Goal: Task Accomplishment & Management: Complete application form

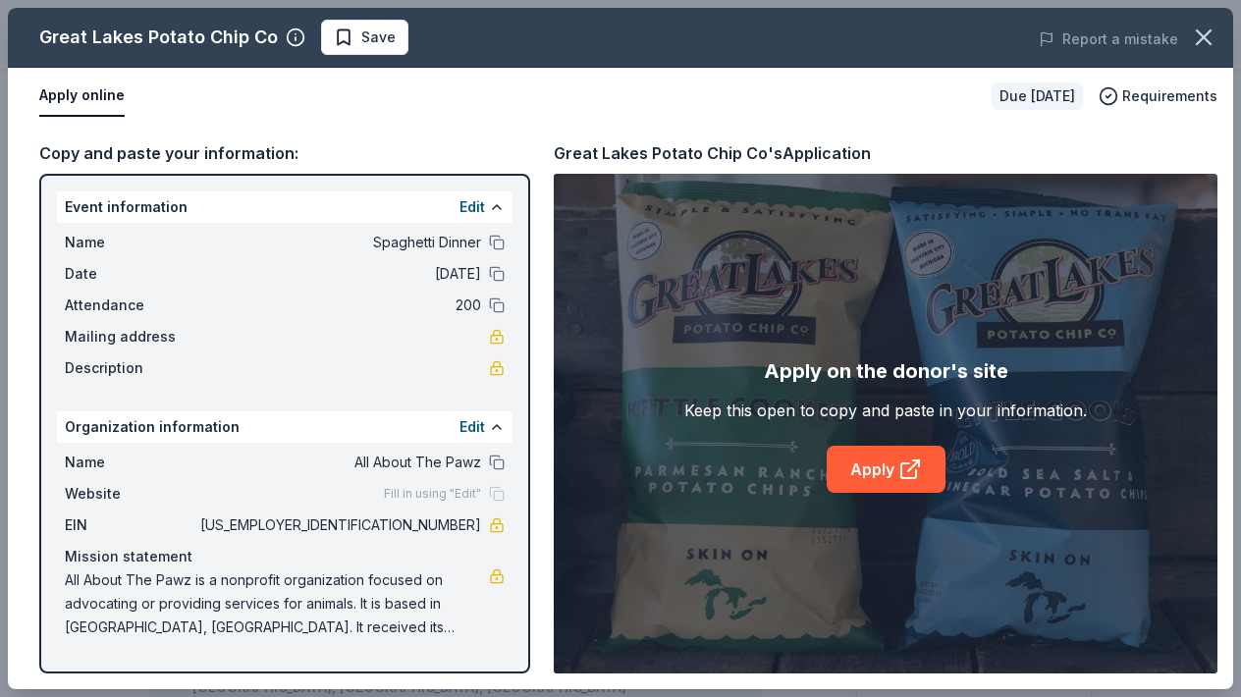
scroll to position [550, 0]
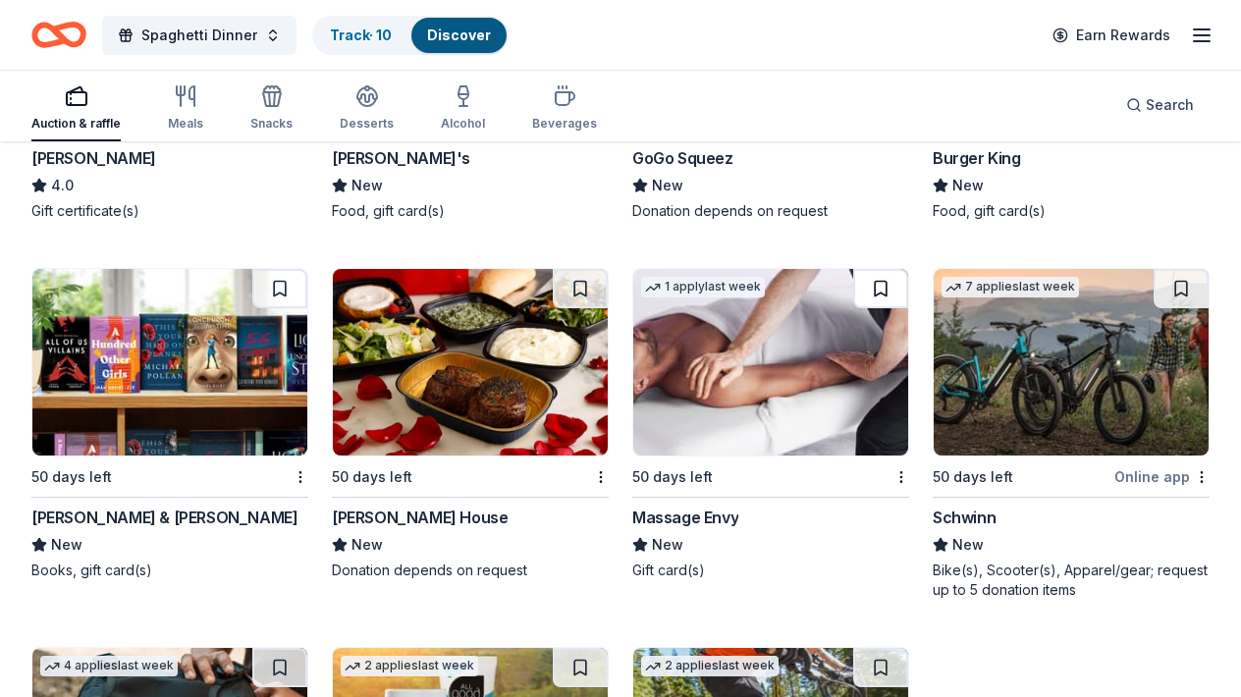
scroll to position [16003, 0]
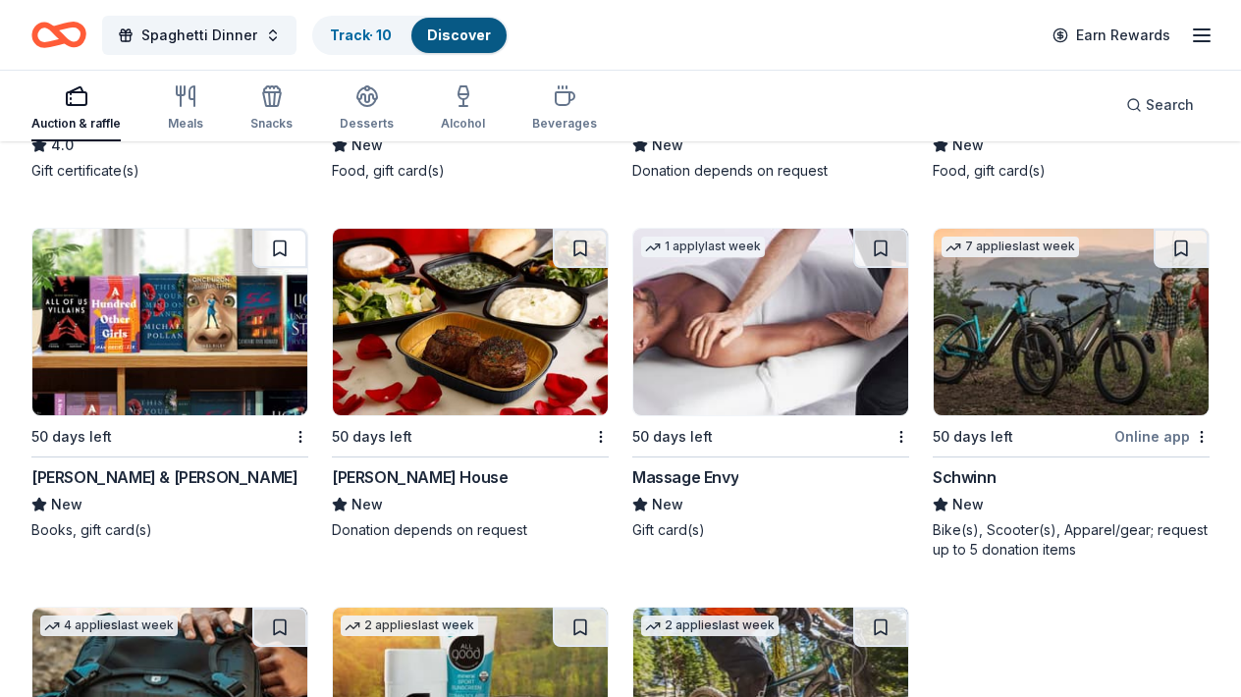
click at [173, 324] on img at bounding box center [169, 322] width 275 height 187
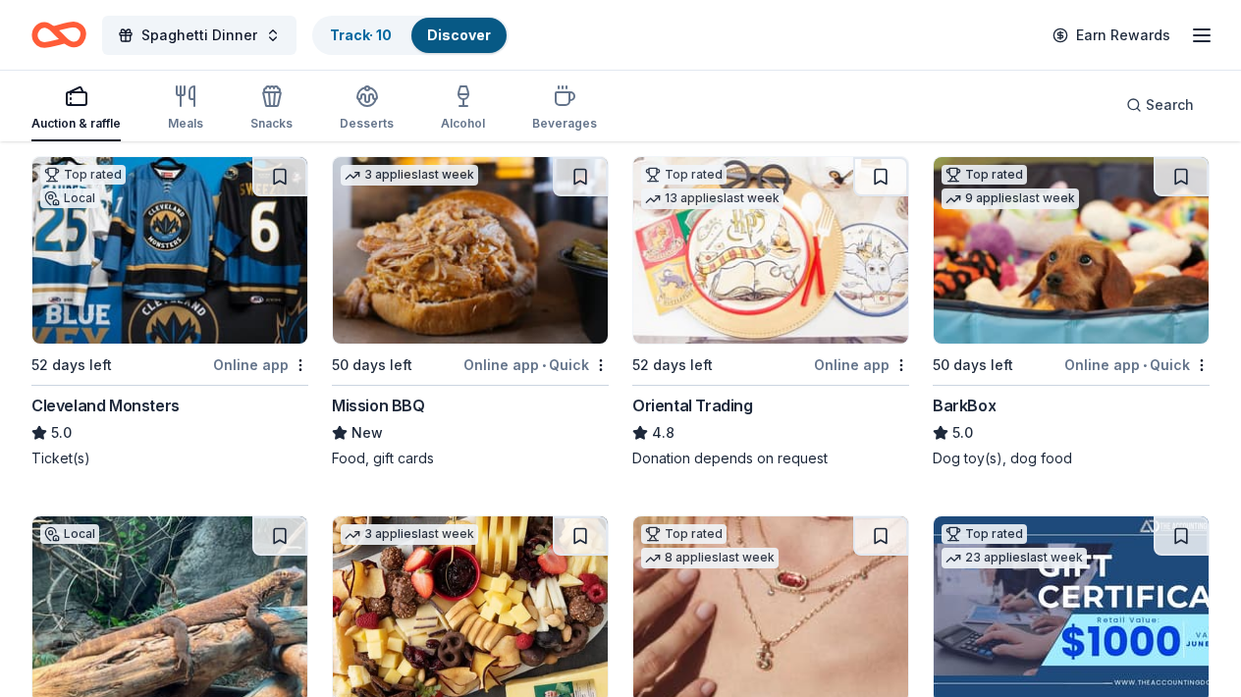
scroll to position [0, 0]
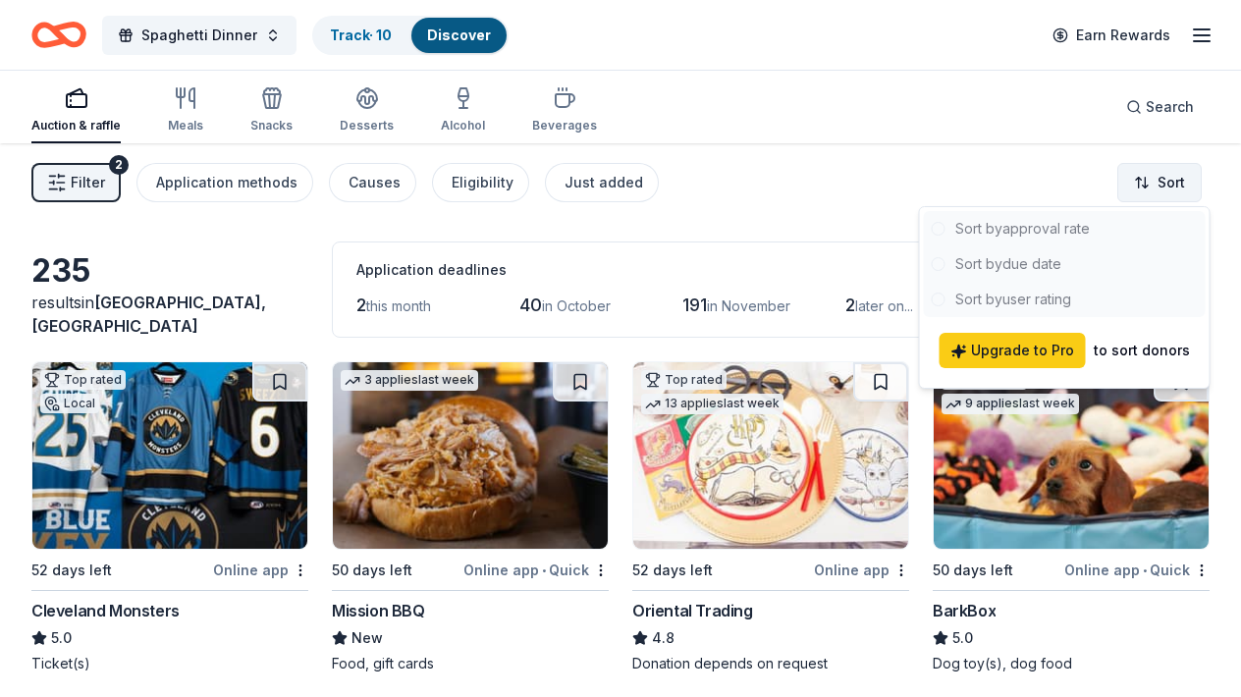
click at [1163, 188] on html "Spaghetti Dinner Track · 10 Discover Earn Rewards Auction & raffle Meals Snacks…" at bounding box center [620, 348] width 1241 height 697
click at [1023, 119] on html "Spaghetti Dinner Track · 10 Discover Earn Rewards Auction & raffle Meals Snacks…" at bounding box center [620, 348] width 1241 height 697
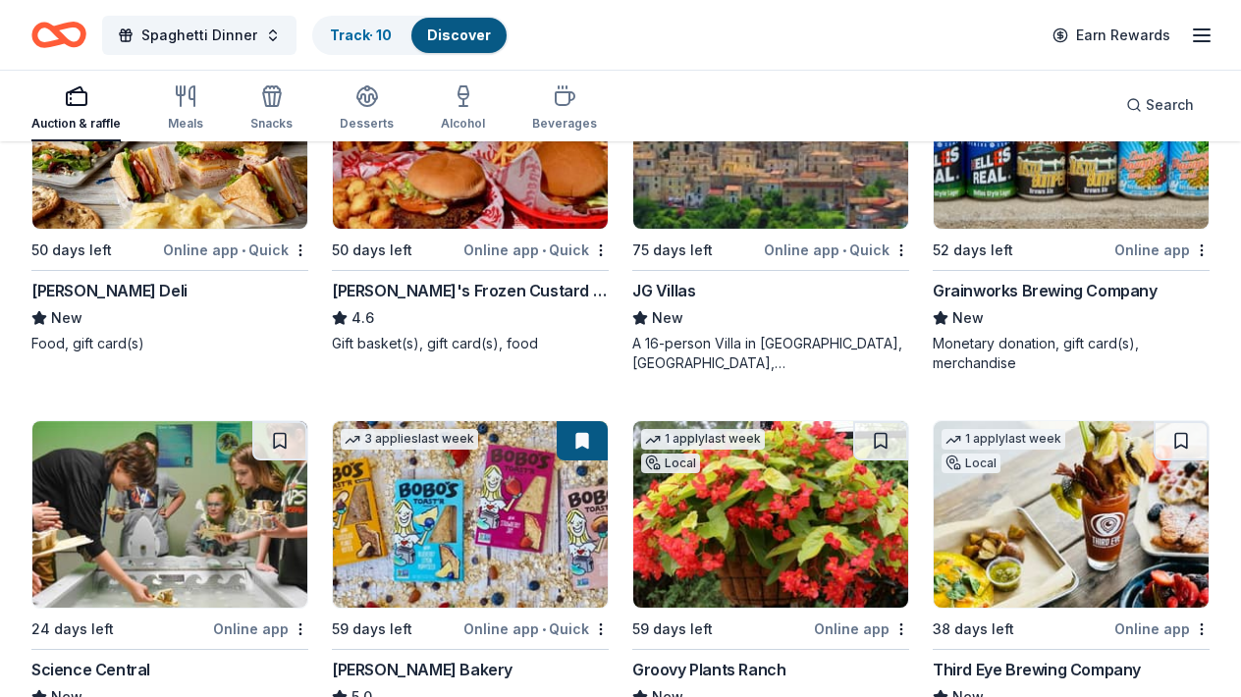
scroll to position [3614, 0]
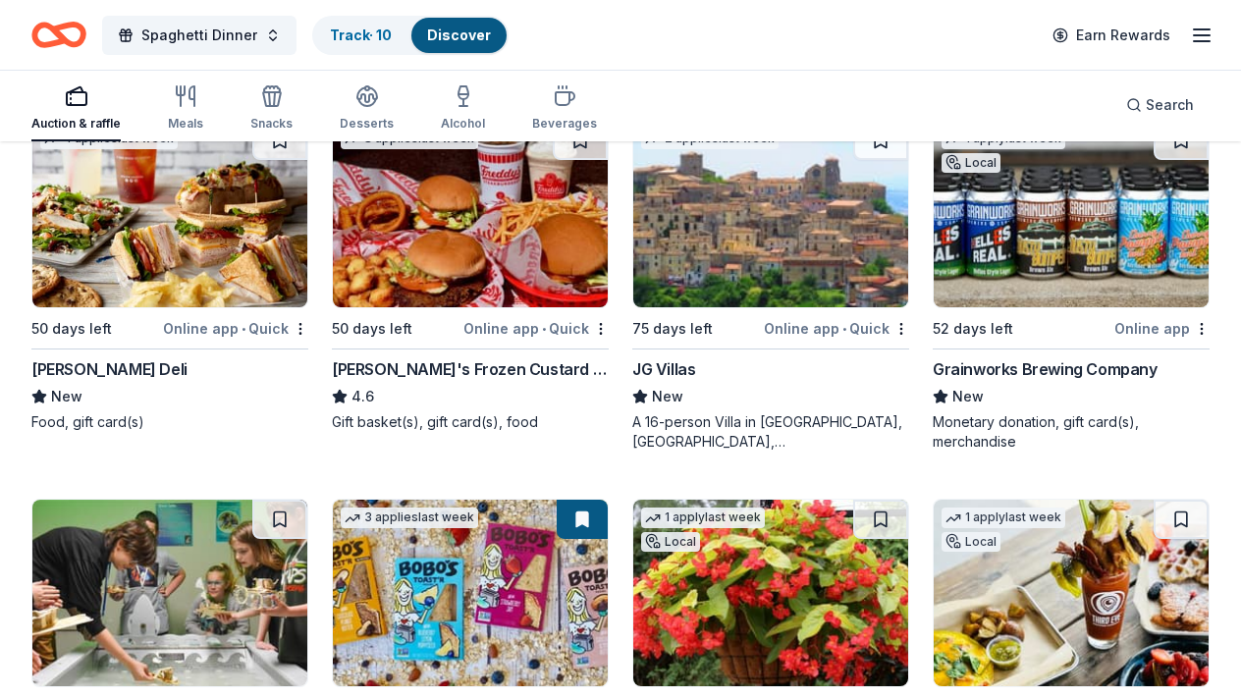
click at [112, 214] on img at bounding box center [169, 214] width 275 height 187
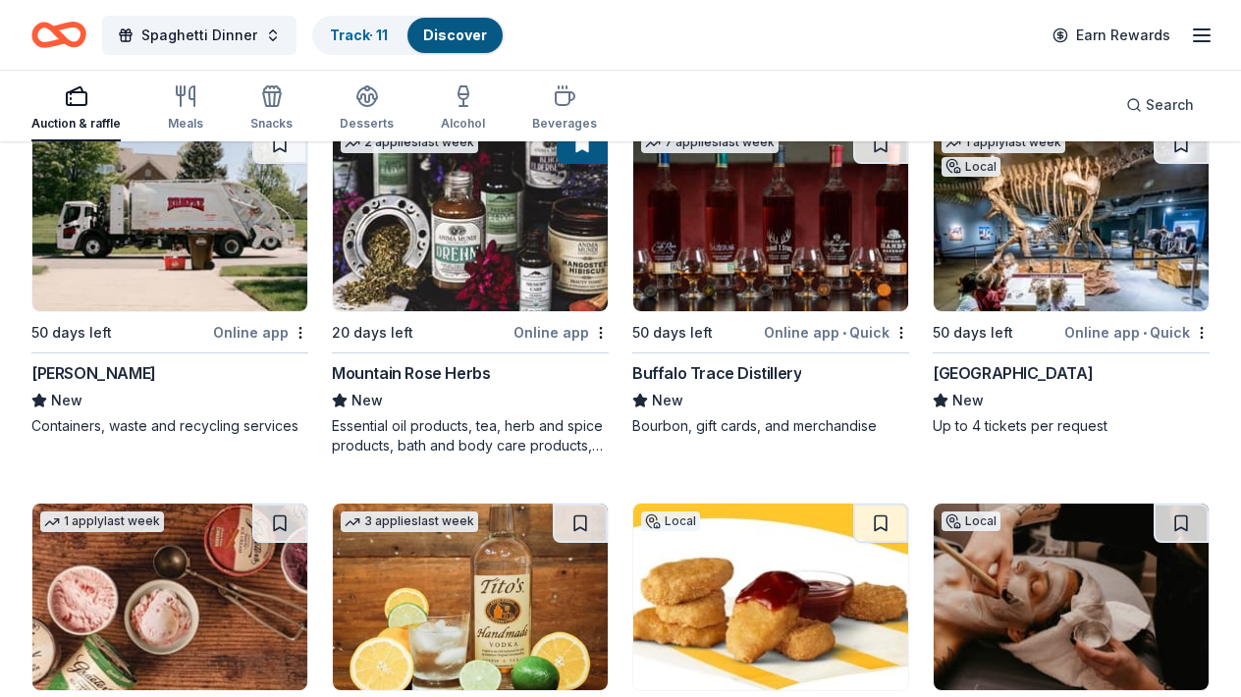
scroll to position [5107, 0]
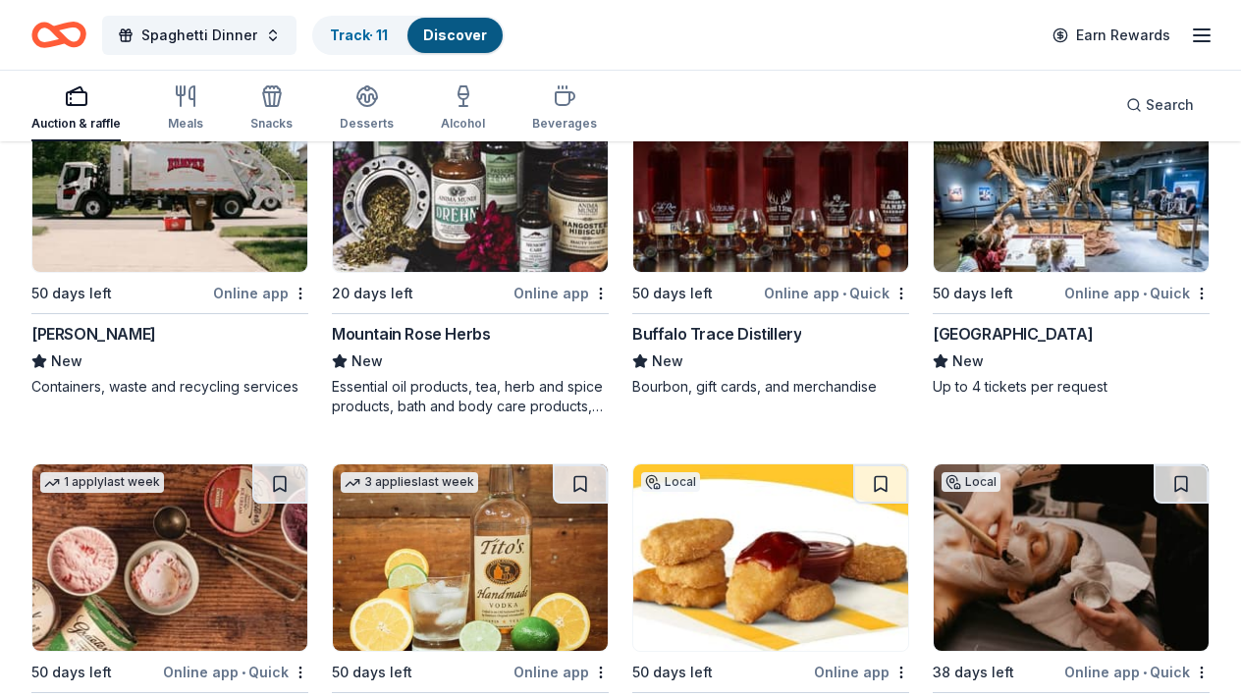
click at [1060, 248] on img at bounding box center [1071, 178] width 275 height 187
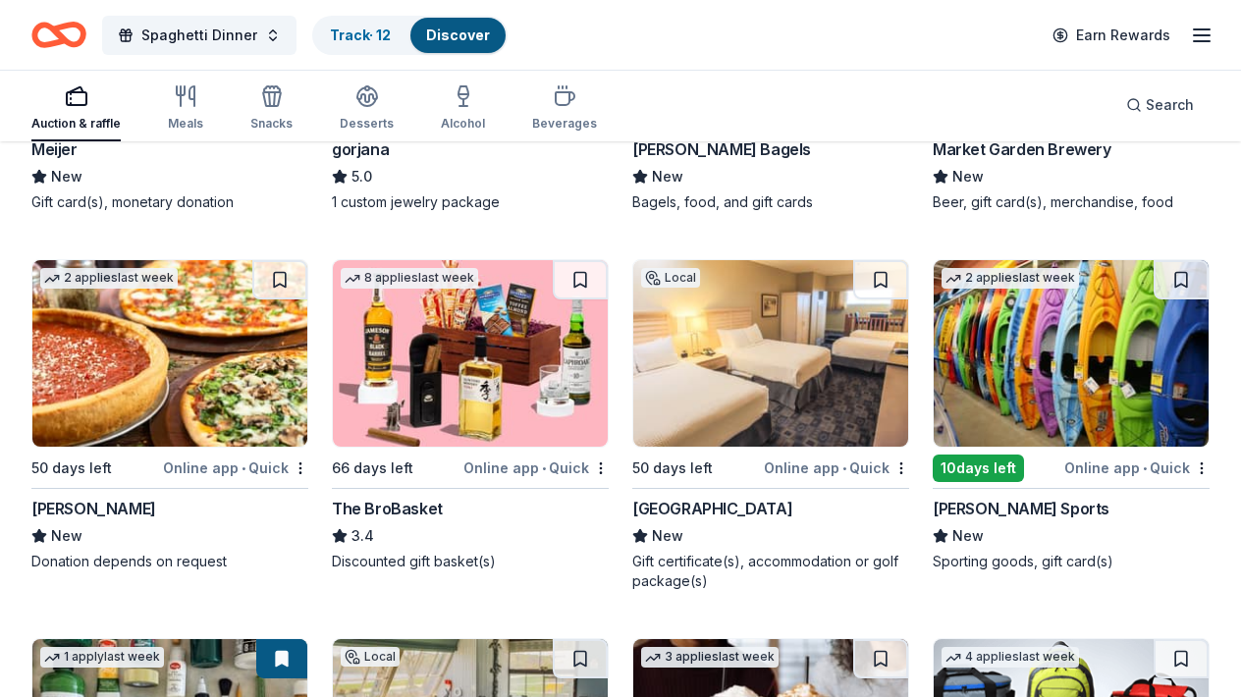
scroll to position [6089, 0]
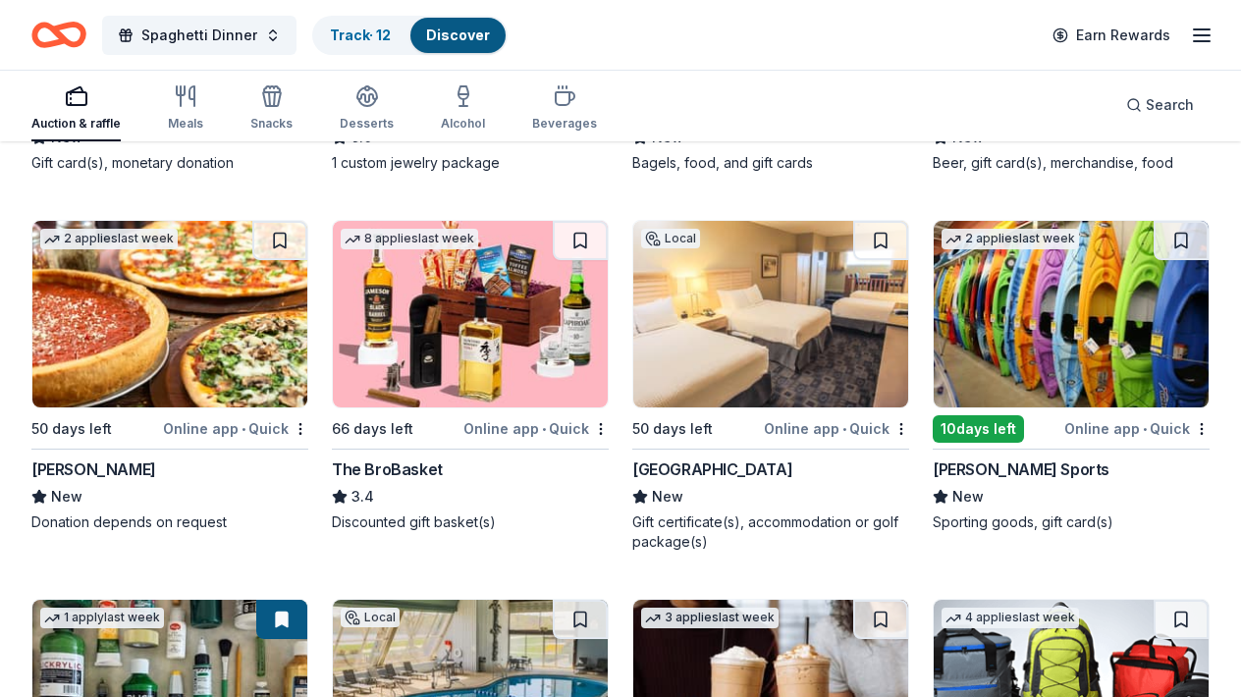
click at [243, 392] on img at bounding box center [169, 314] width 275 height 187
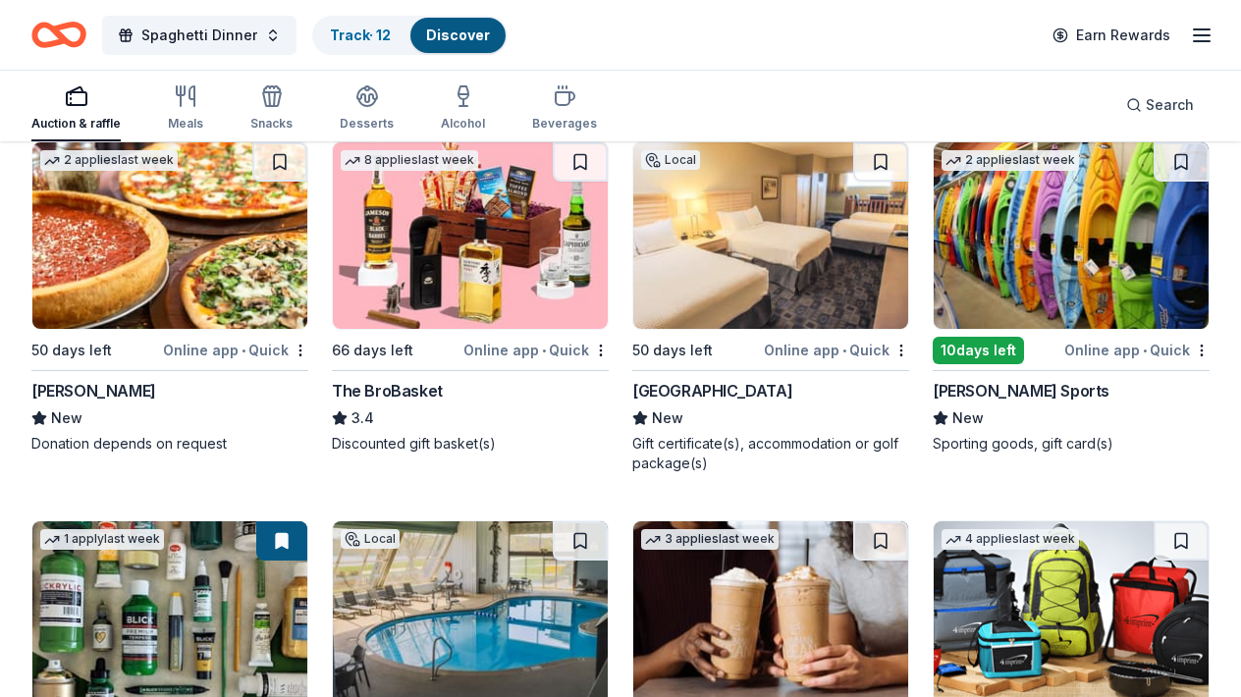
scroll to position [6207, 0]
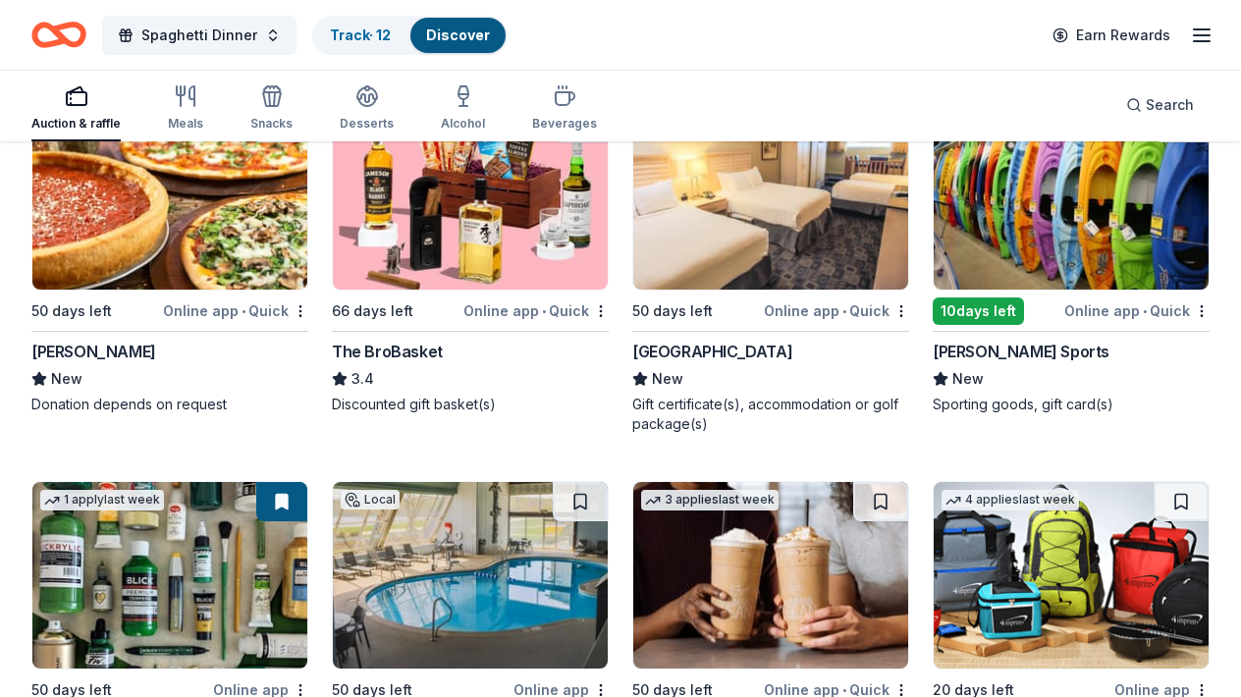
click at [1085, 204] on img at bounding box center [1071, 196] width 275 height 187
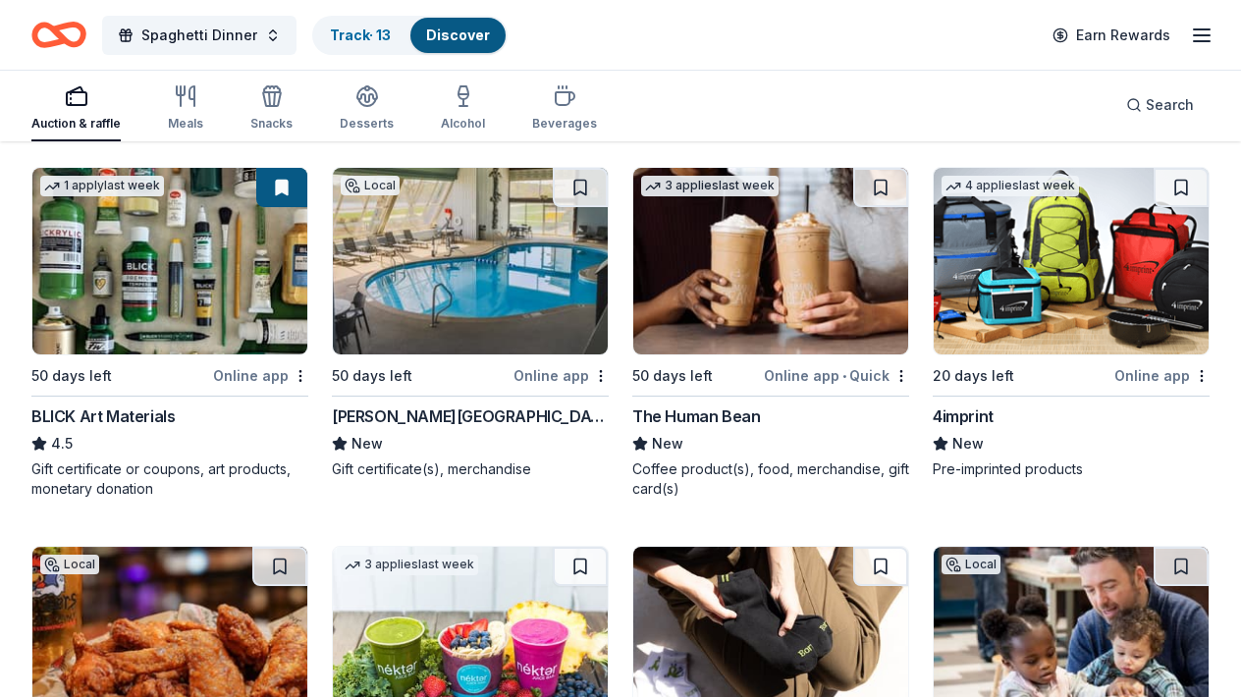
scroll to position [6561, 0]
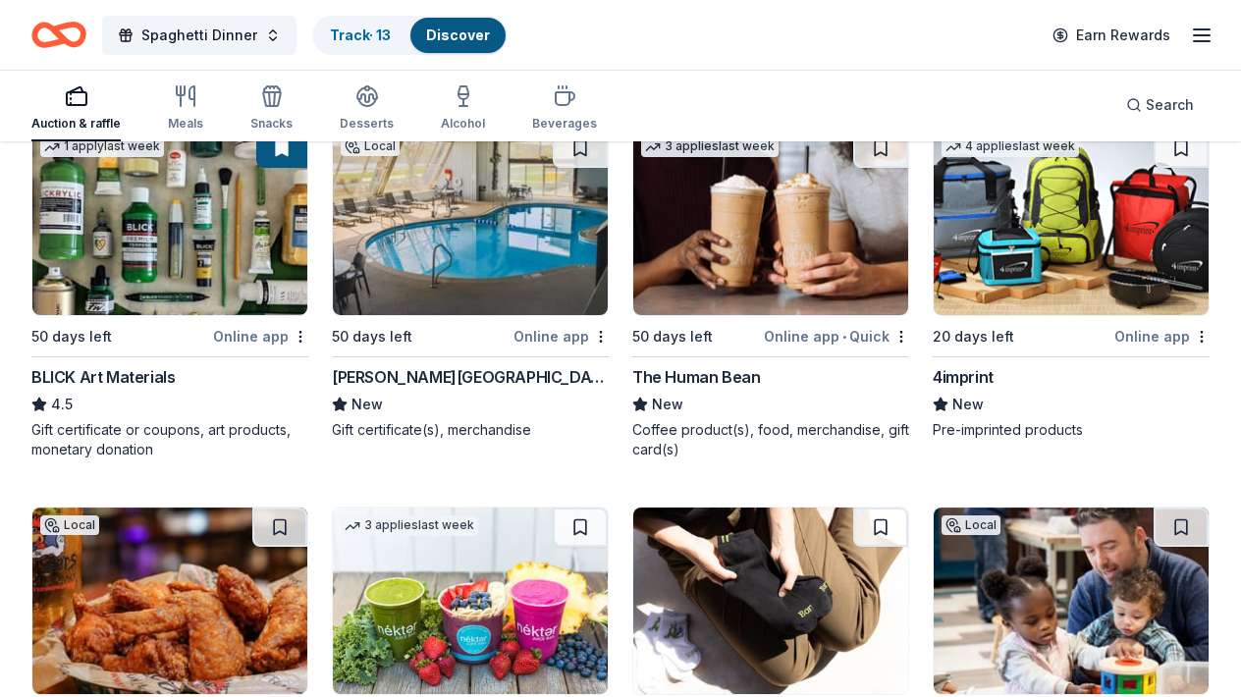
click at [839, 246] on img at bounding box center [770, 222] width 275 height 187
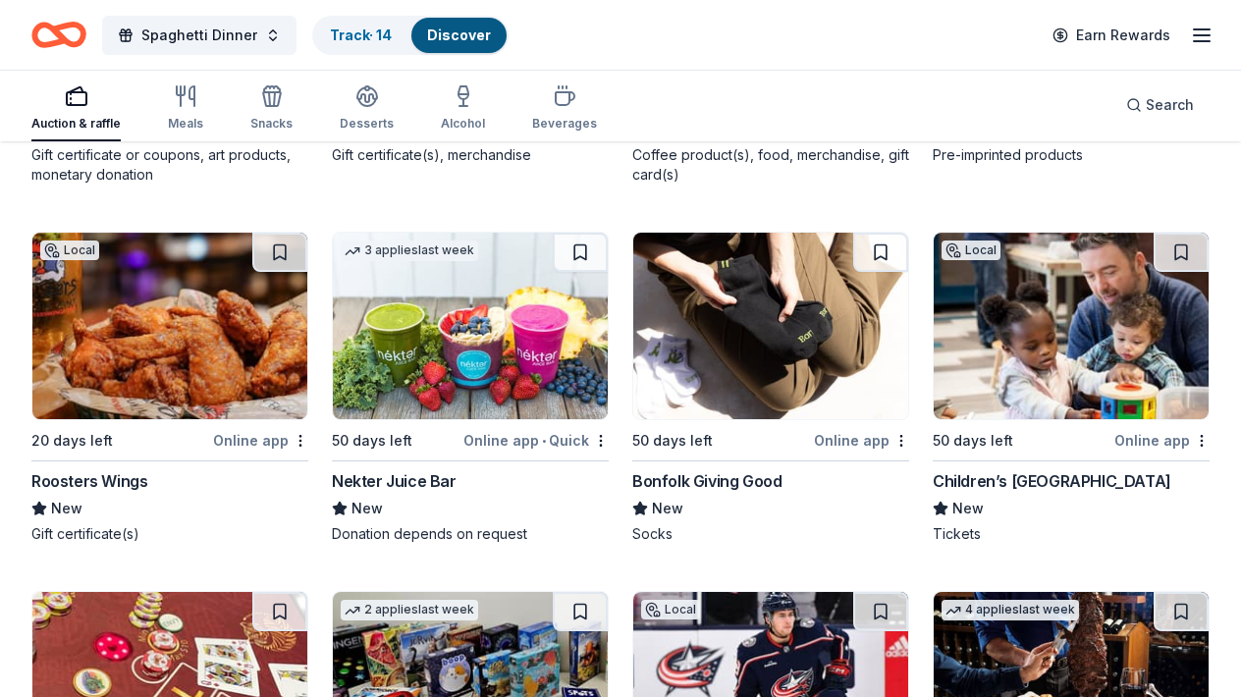
scroll to position [6875, 0]
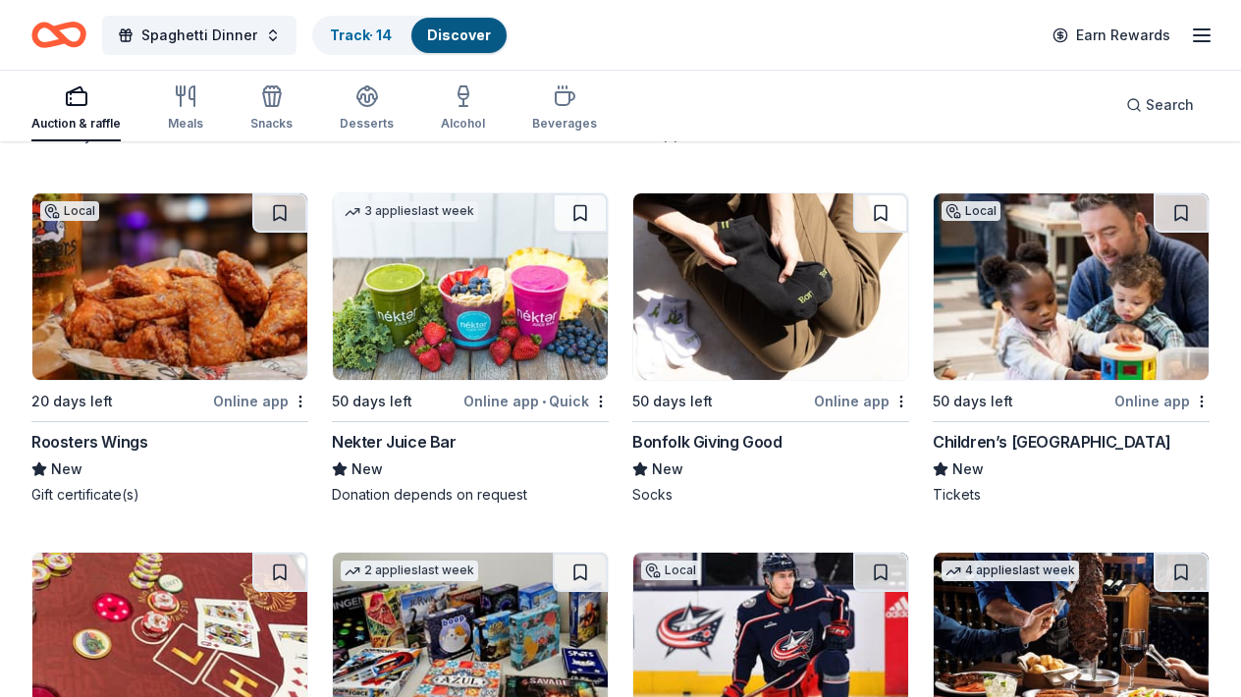
click at [112, 359] on img at bounding box center [169, 286] width 275 height 187
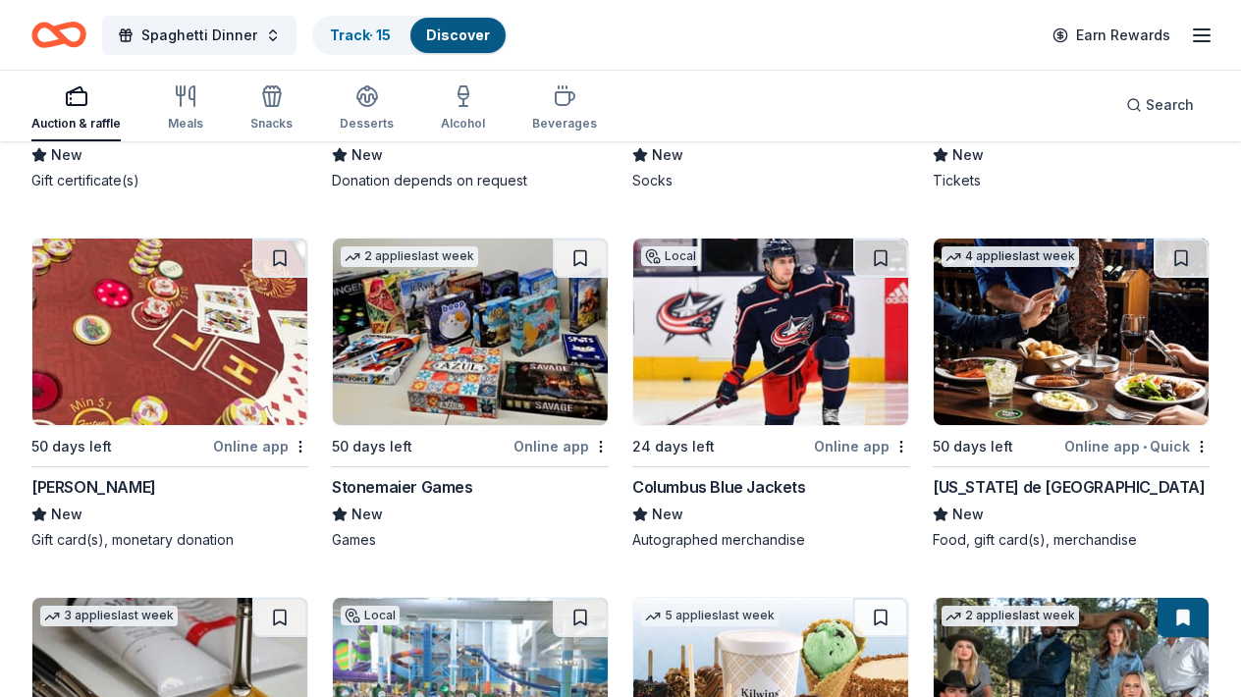
scroll to position [7228, 0]
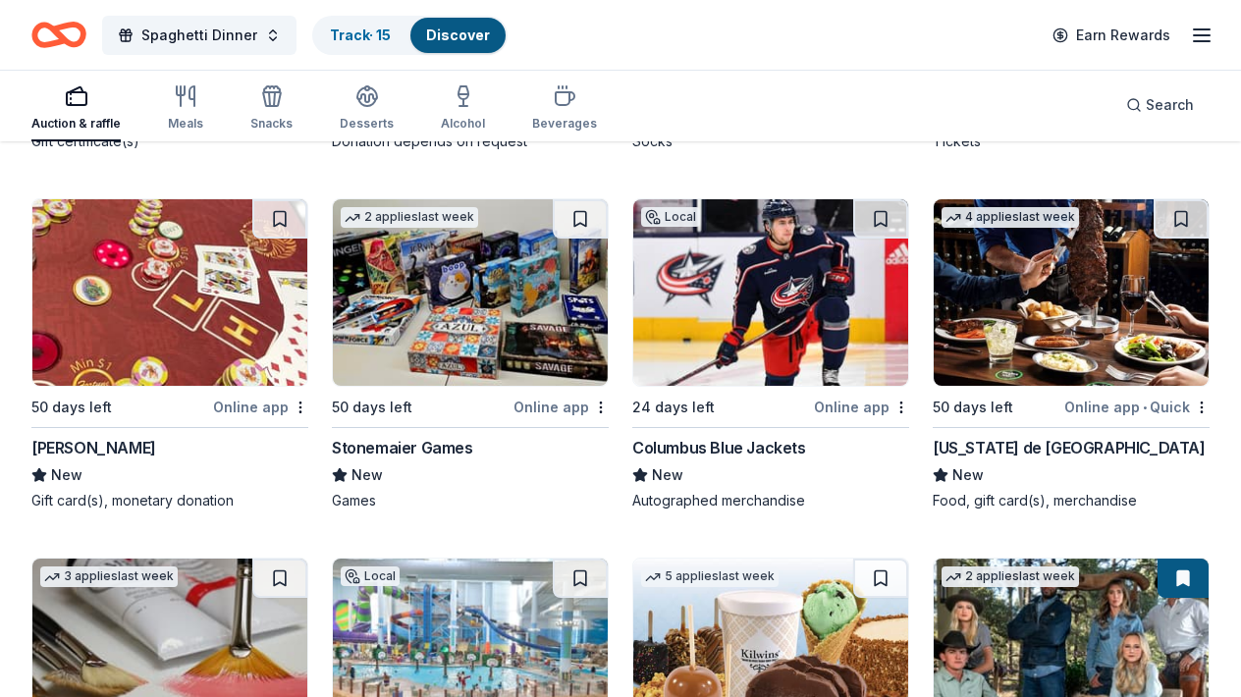
click at [127, 306] on img at bounding box center [169, 292] width 275 height 187
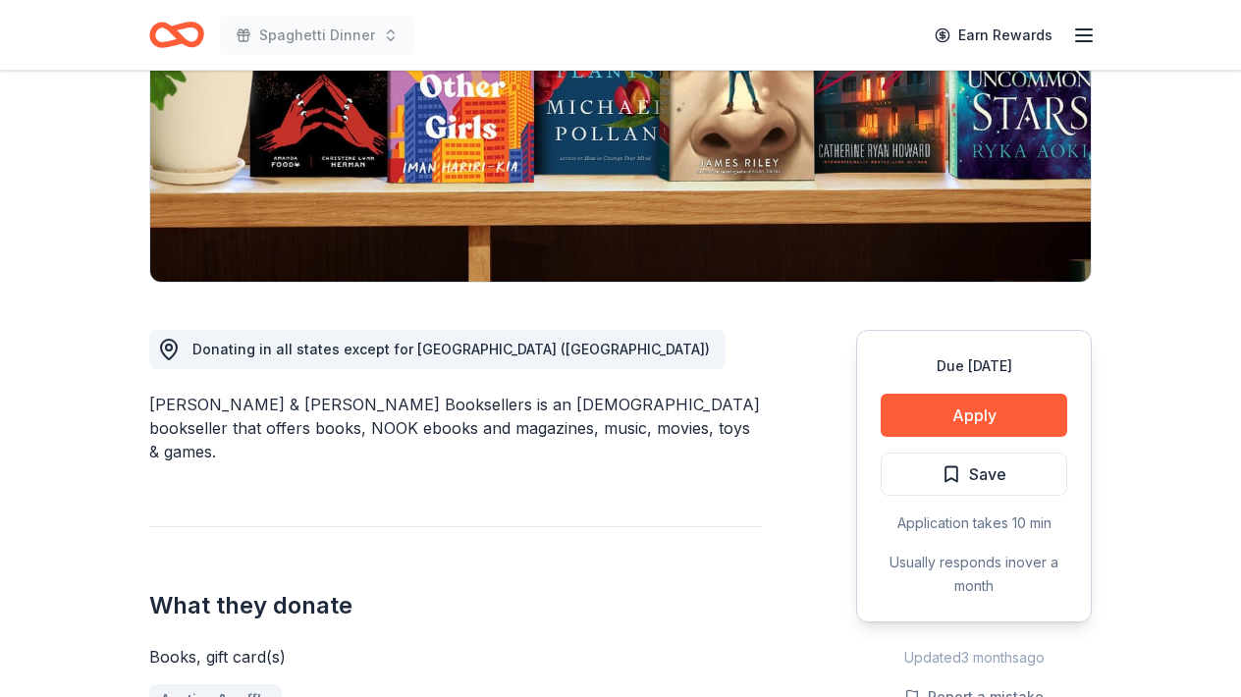
scroll to position [354, 0]
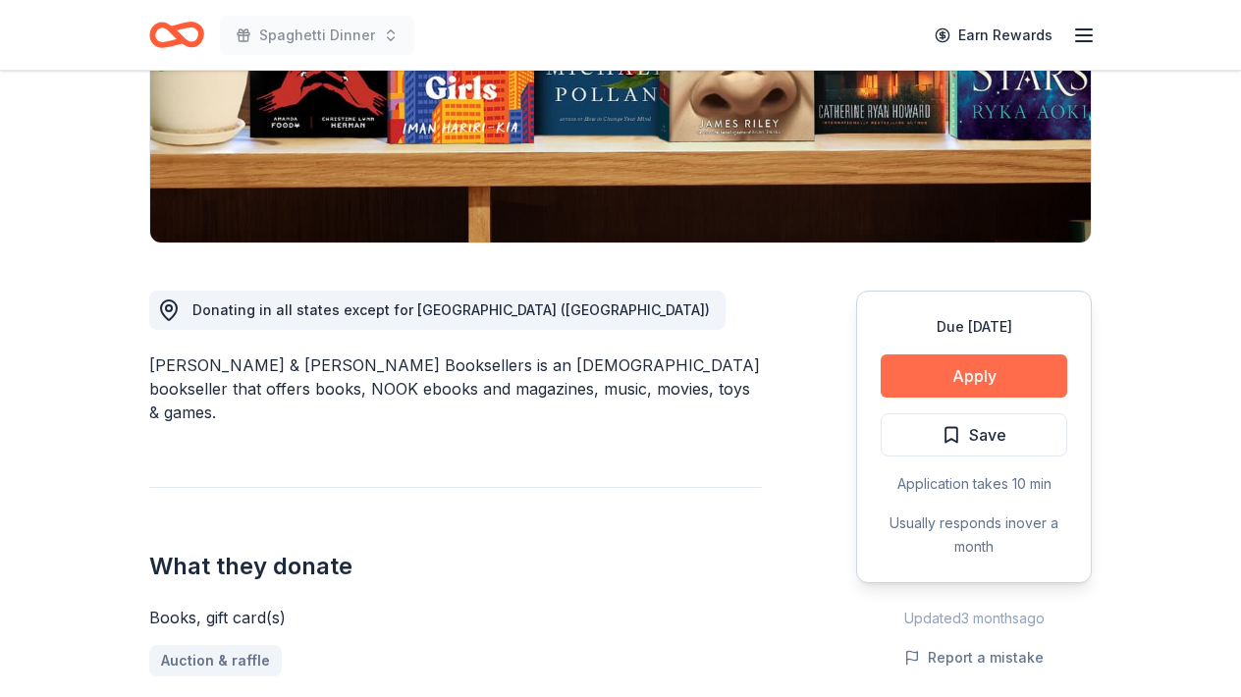
click at [1024, 386] on button "Apply" at bounding box center [974, 376] width 187 height 43
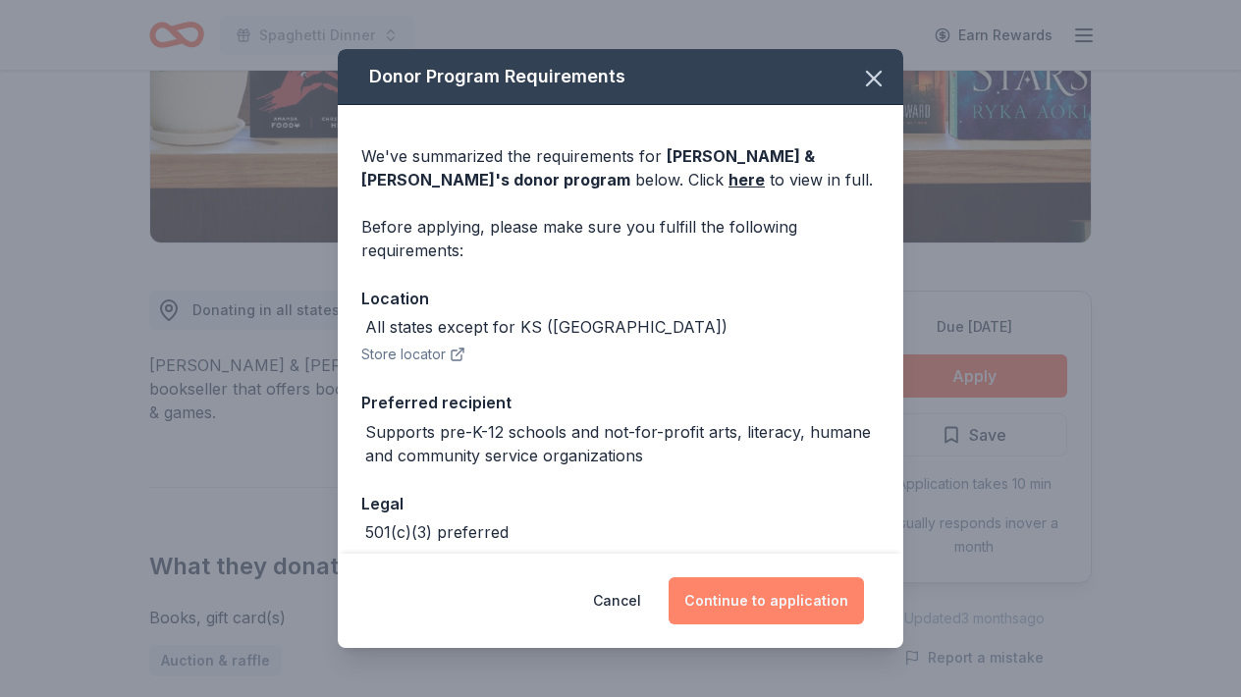
click at [781, 609] on button "Continue to application" at bounding box center [766, 600] width 195 height 47
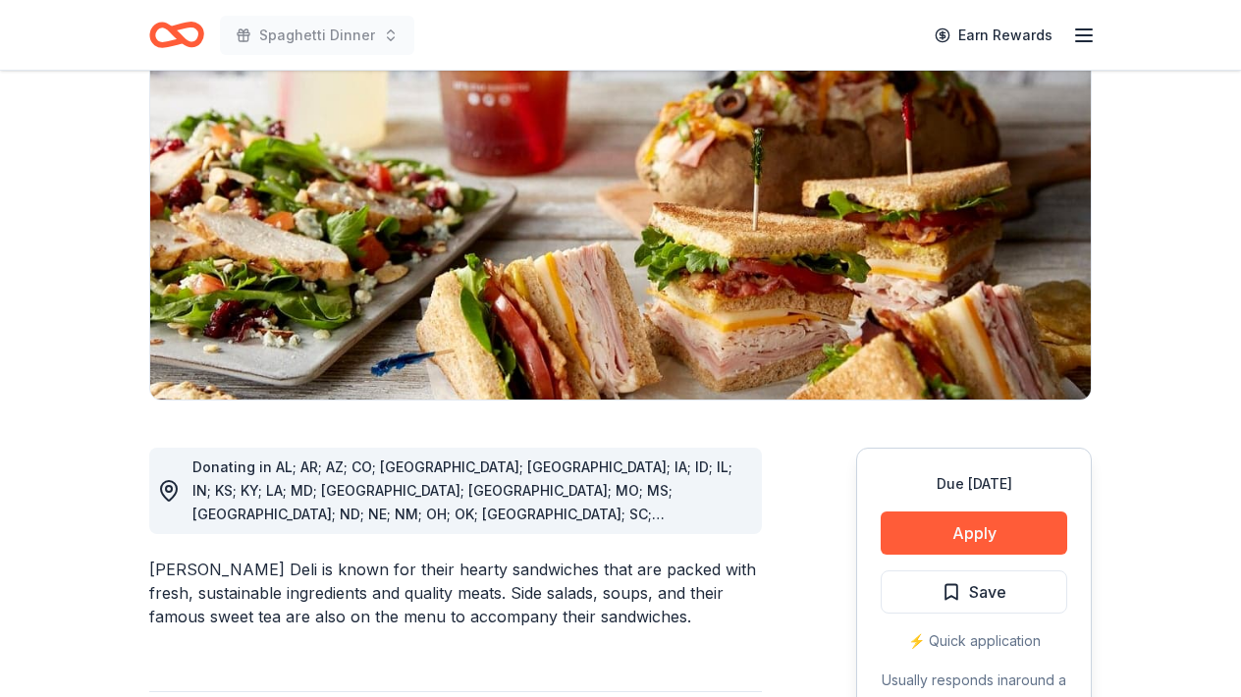
scroll to position [236, 0]
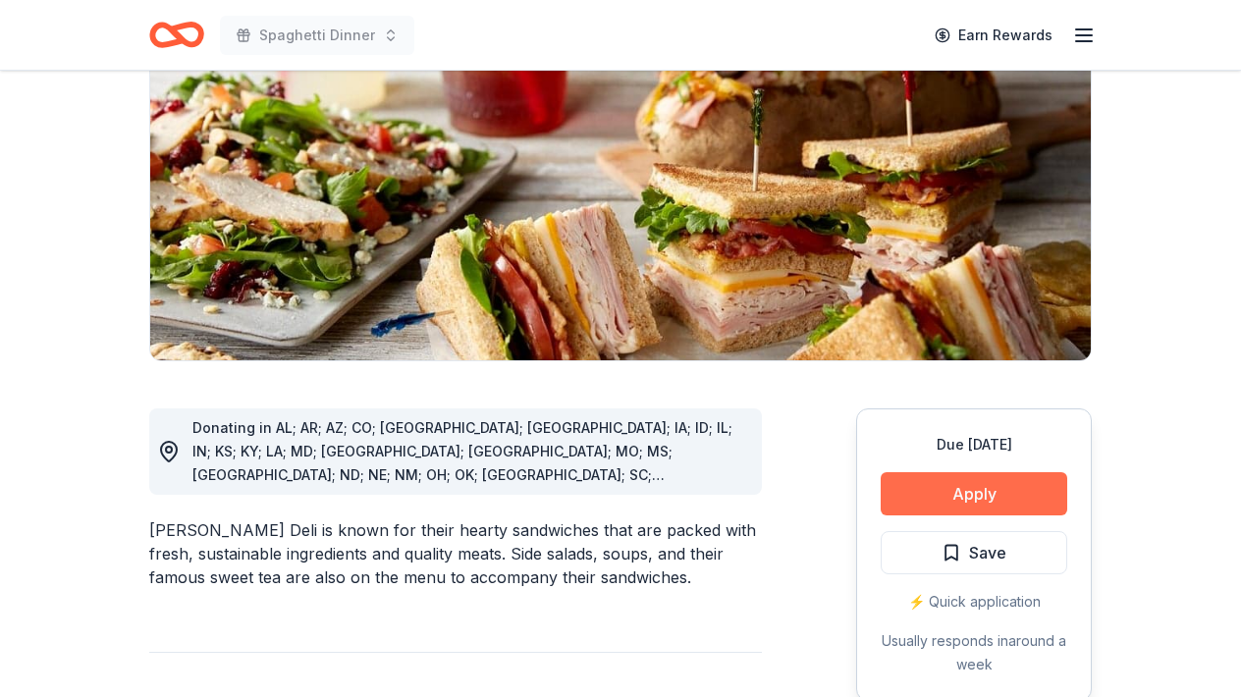
click at [946, 481] on button "Apply" at bounding box center [974, 493] width 187 height 43
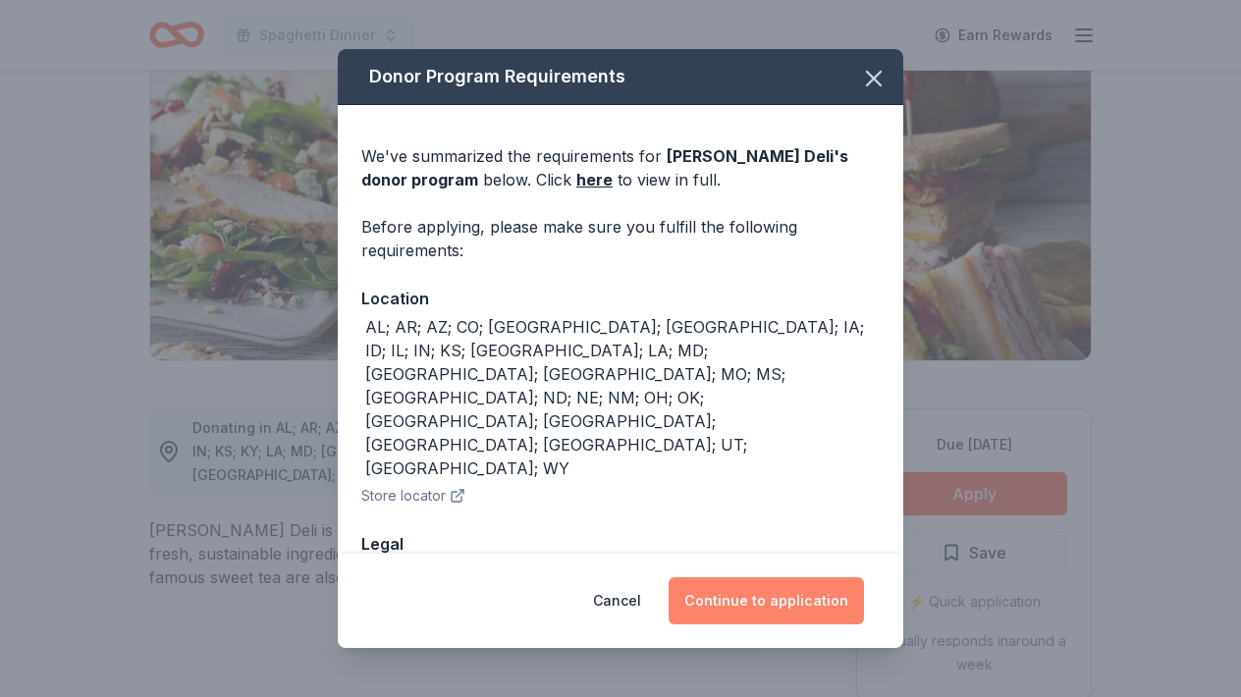
click at [797, 584] on button "Continue to application" at bounding box center [766, 600] width 195 height 47
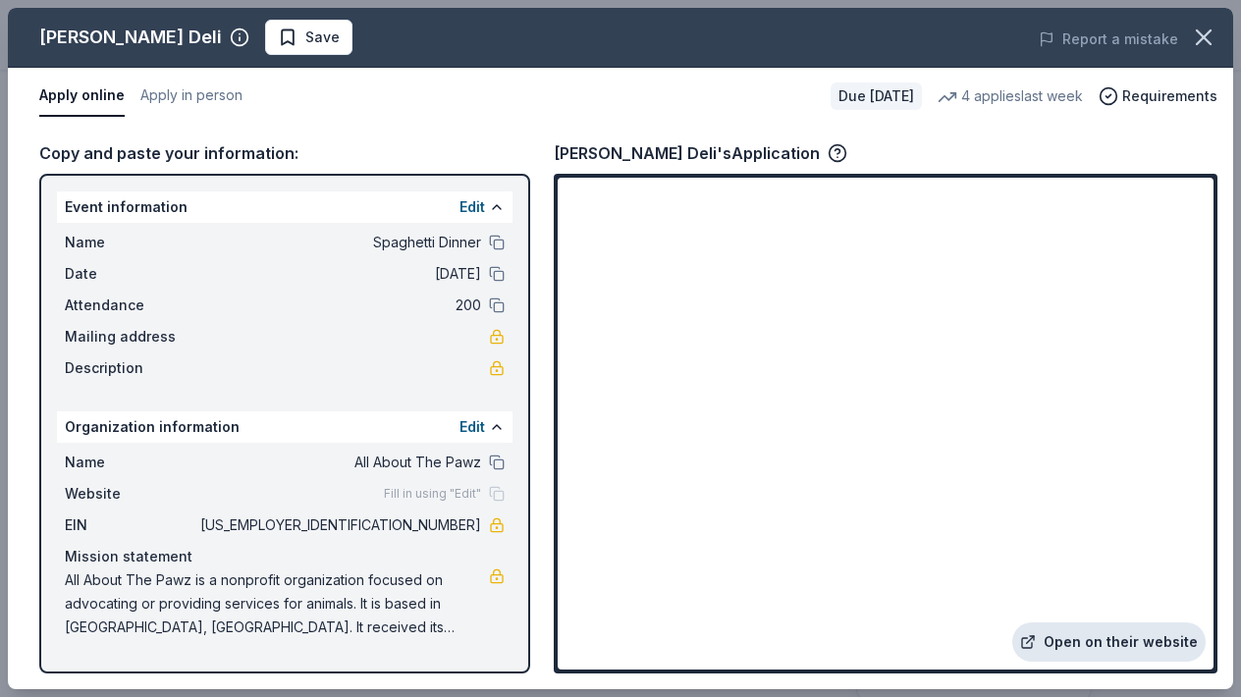
click at [1058, 641] on link "Open on their website" at bounding box center [1109, 642] width 193 height 39
click at [278, 43] on span "Save" at bounding box center [309, 38] width 62 height 24
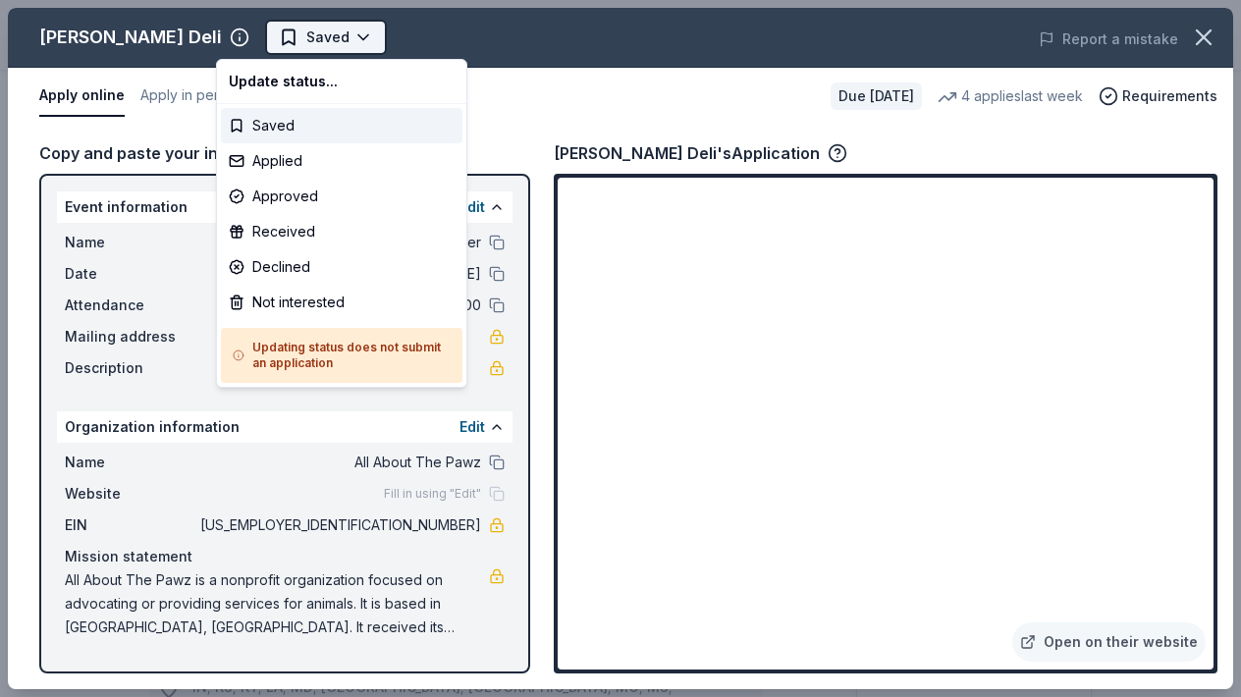
click at [325, 38] on body "Spaghetti Dinner Earn Rewards Due in 50 days Share McAlister's Deli New 4 appli…" at bounding box center [620, 348] width 1241 height 697
click at [233, 163] on div "Applied" at bounding box center [342, 160] width 242 height 35
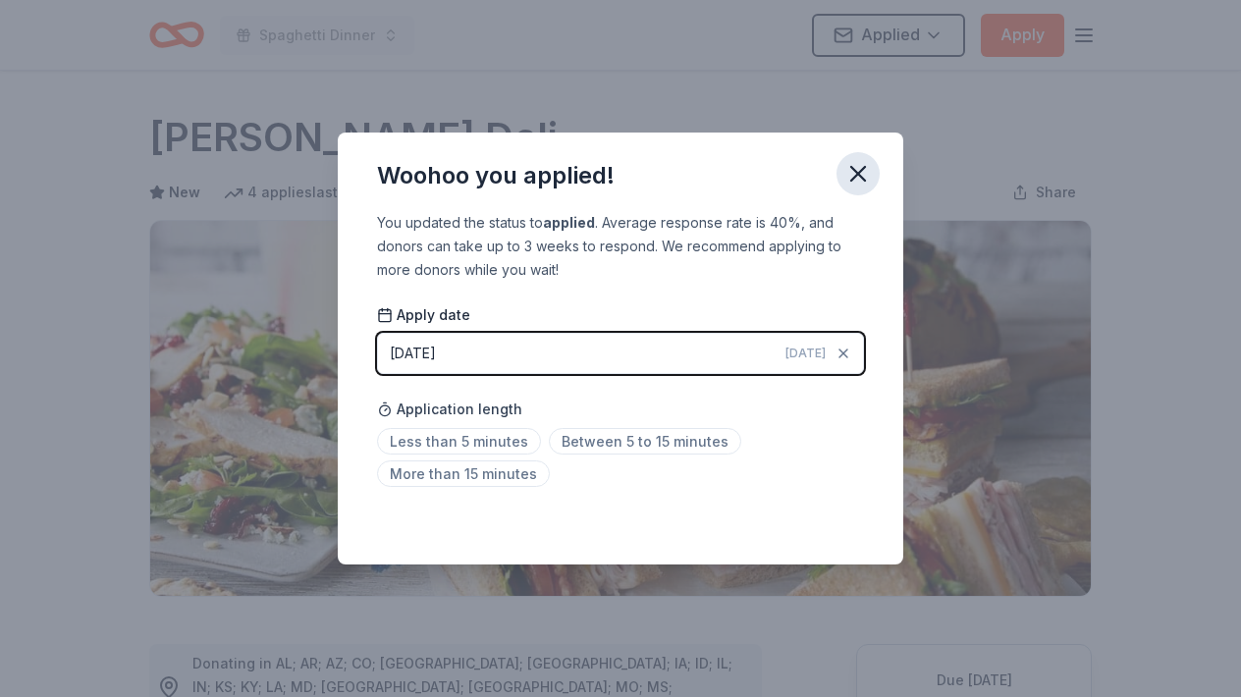
click at [870, 161] on icon "button" at bounding box center [858, 173] width 27 height 27
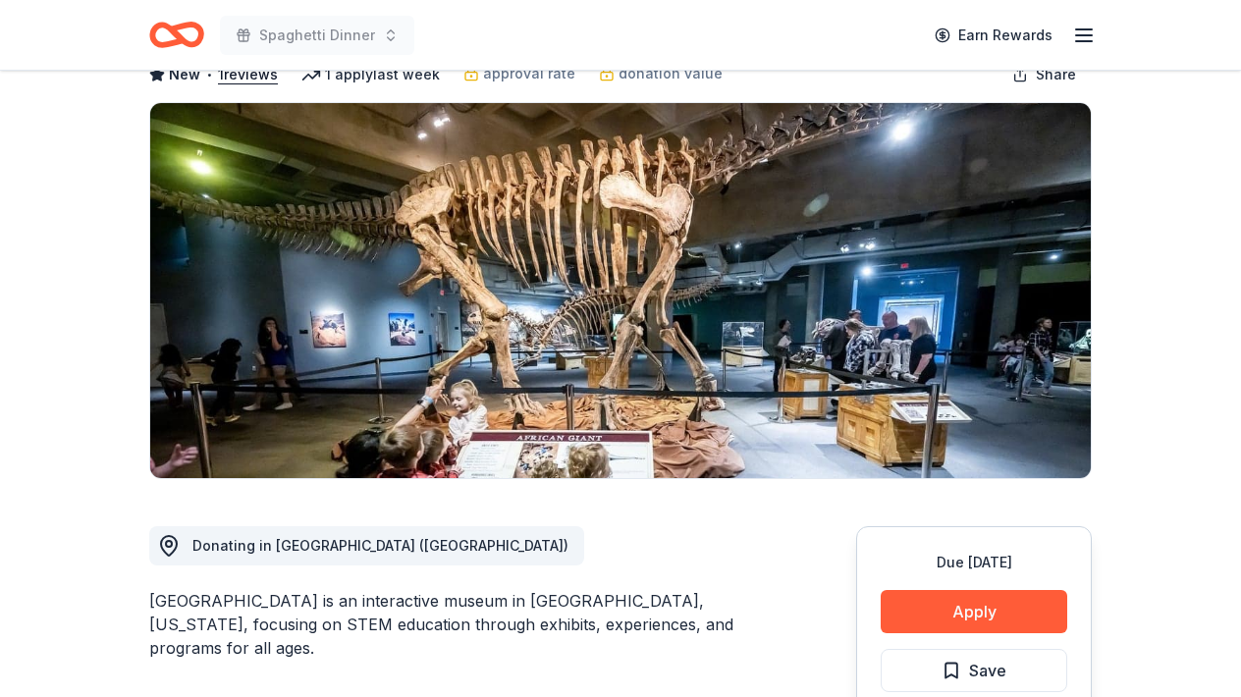
scroll to position [157, 0]
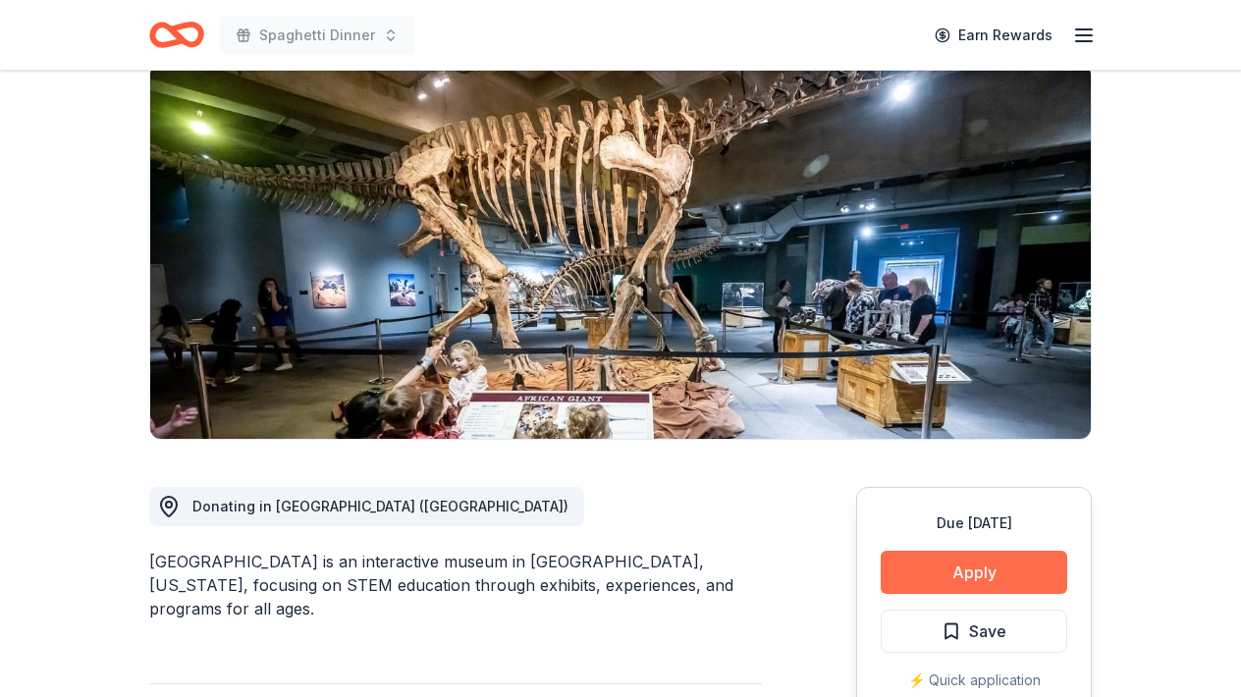
click at [1058, 558] on button "Apply" at bounding box center [974, 572] width 187 height 43
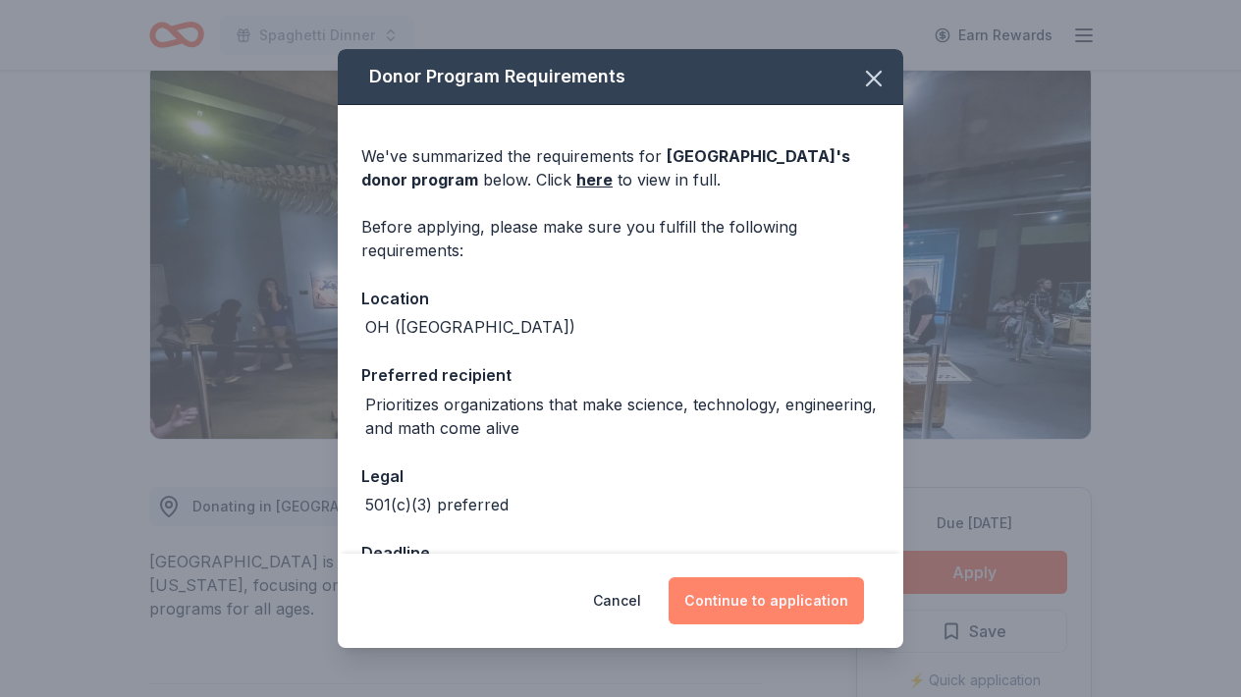
click at [801, 595] on button "Continue to application" at bounding box center [766, 600] width 195 height 47
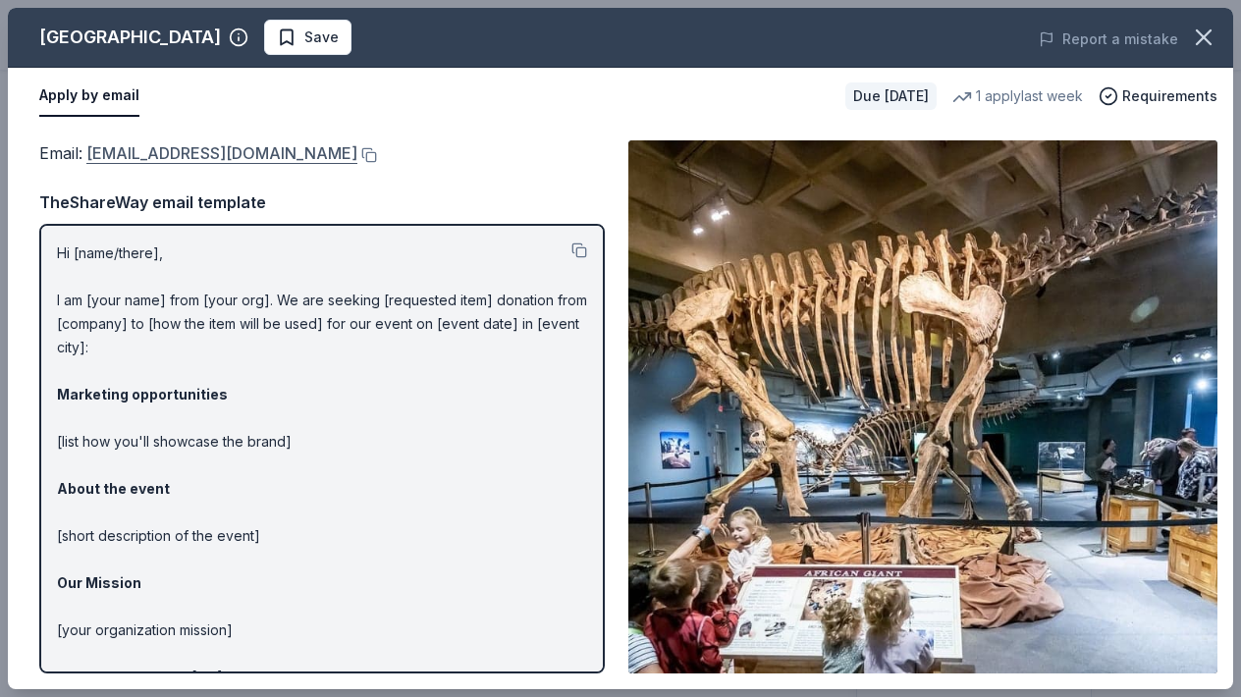
click at [266, 147] on link "donation_requests@glsc.org" at bounding box center [221, 153] width 271 height 26
click at [339, 49] on button "Save" at bounding box center [307, 37] width 87 height 35
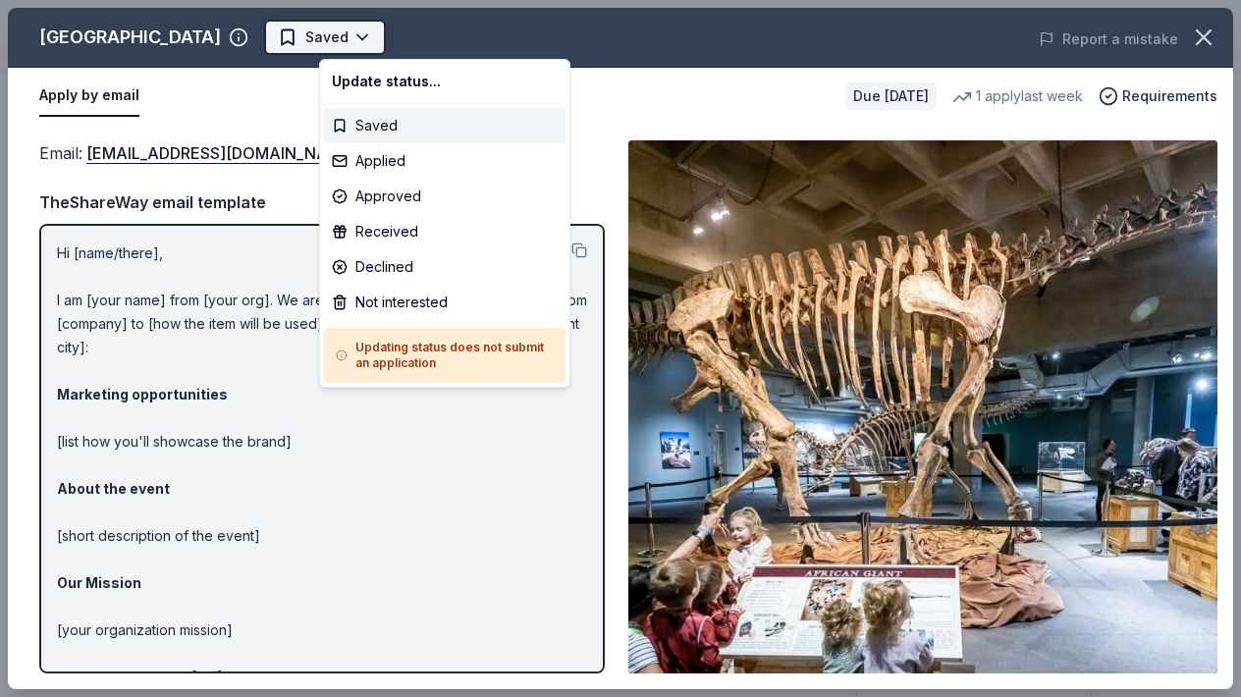
click at [407, 36] on body "Spaghetti Dinner Earn Rewards Due in 50 days Share Great Lakes Science Center N…" at bounding box center [620, 348] width 1241 height 697
click at [350, 166] on div "Applied" at bounding box center [445, 160] width 242 height 35
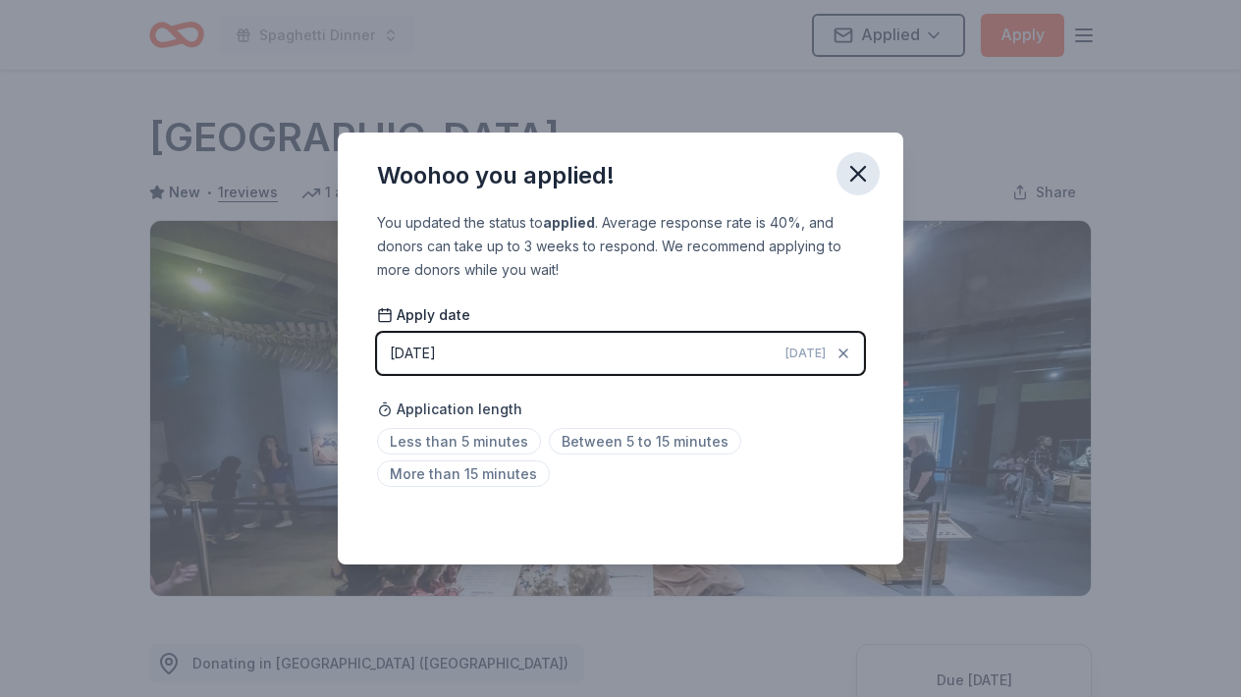
click at [860, 182] on icon "button" at bounding box center [858, 173] width 27 height 27
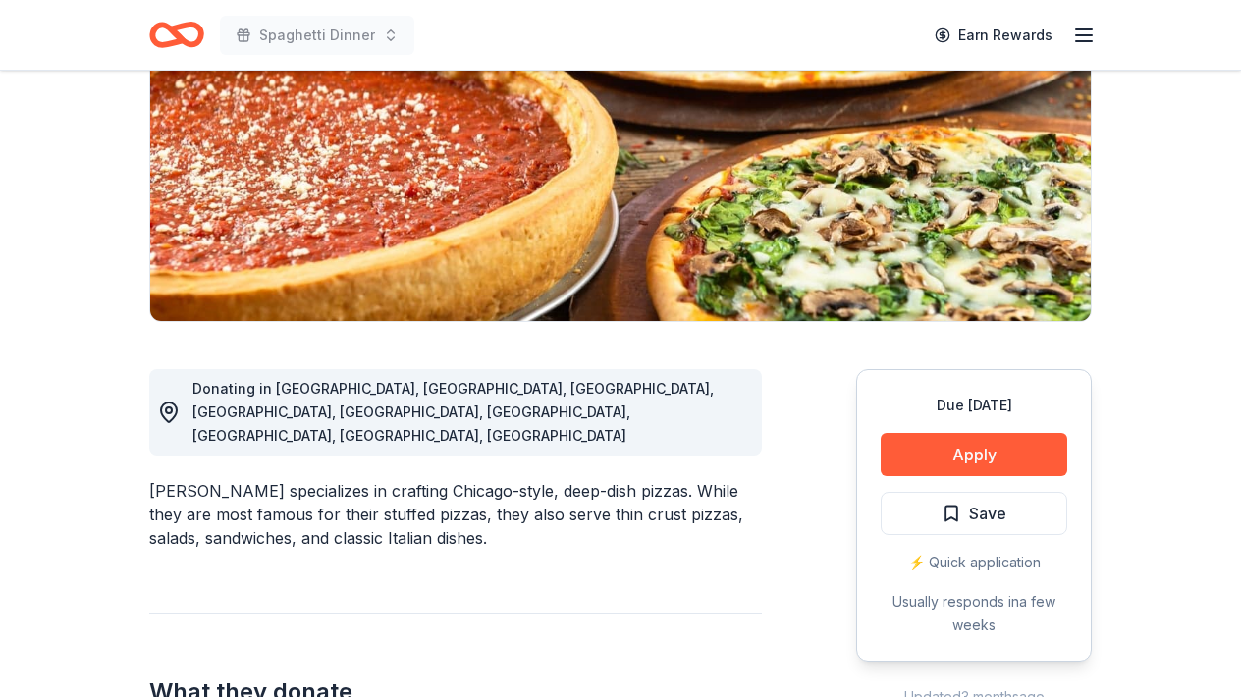
scroll to position [393, 0]
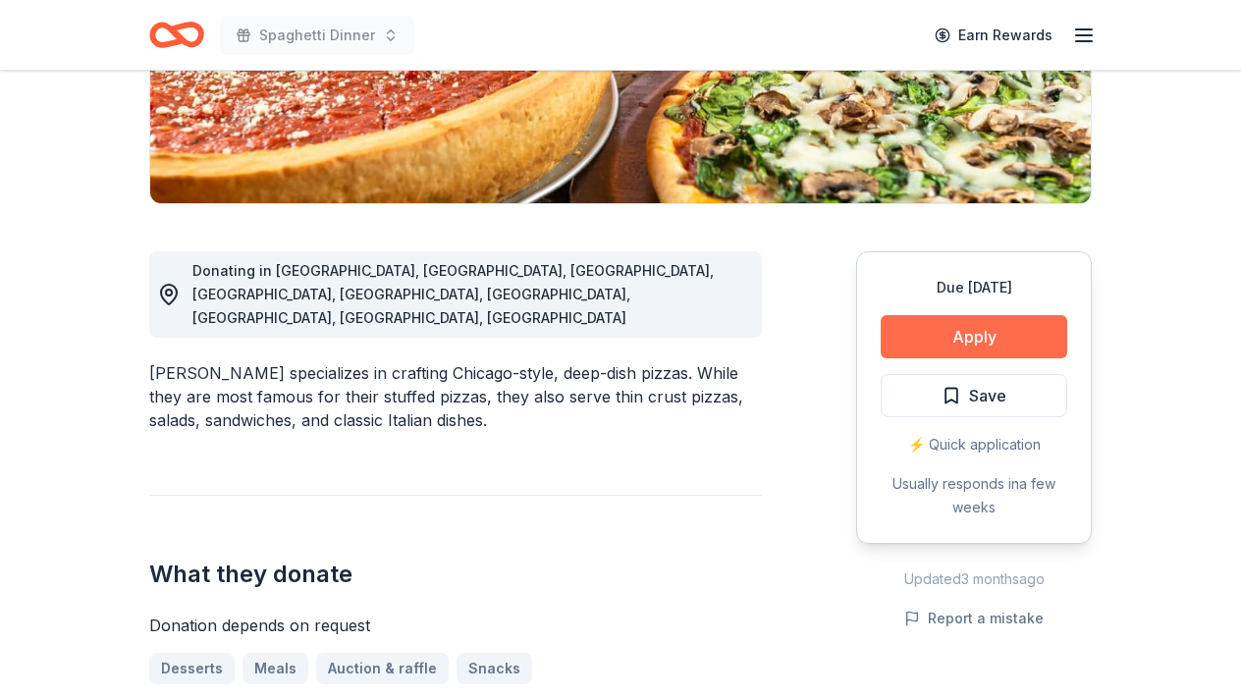
click at [977, 341] on button "Apply" at bounding box center [974, 336] width 187 height 43
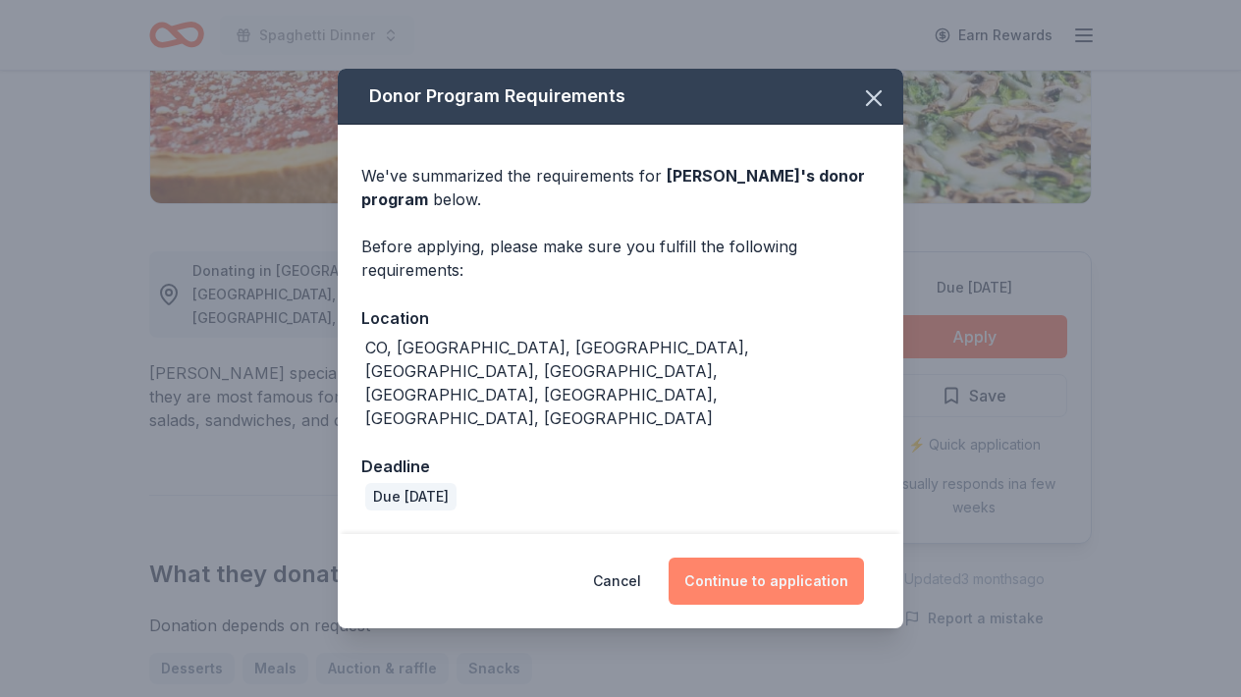
click at [774, 558] on button "Continue to application" at bounding box center [766, 581] width 195 height 47
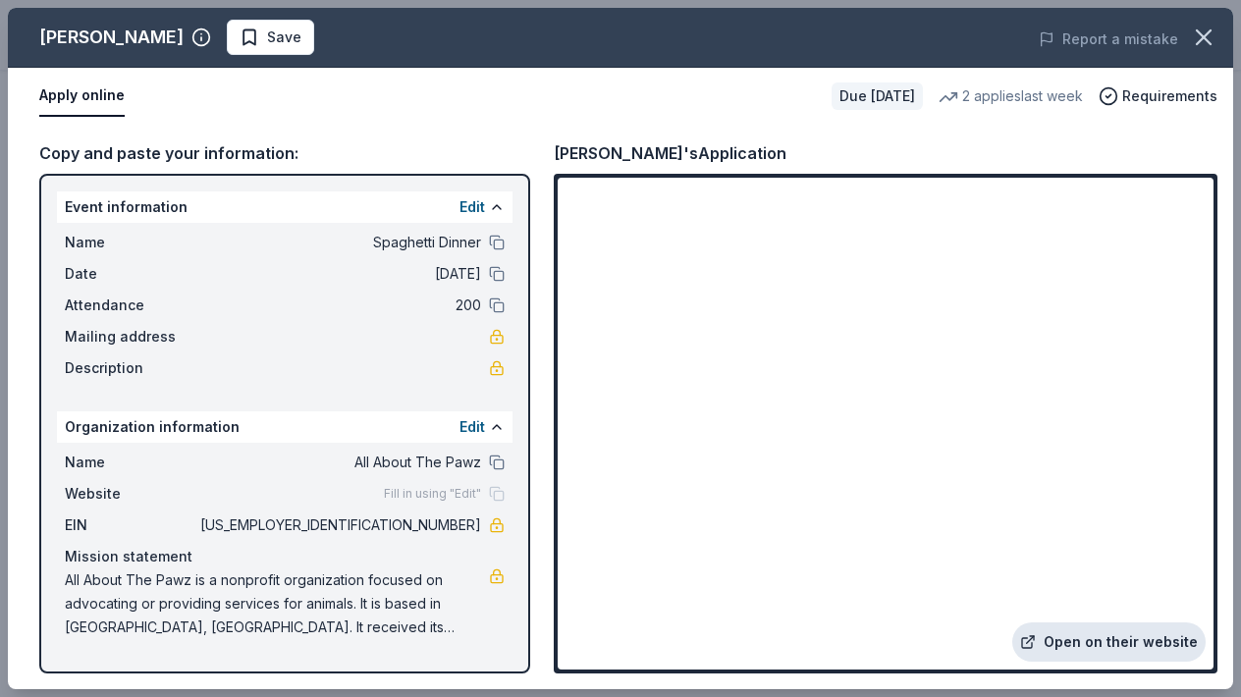
click at [1088, 636] on link "Open on their website" at bounding box center [1109, 642] width 193 height 39
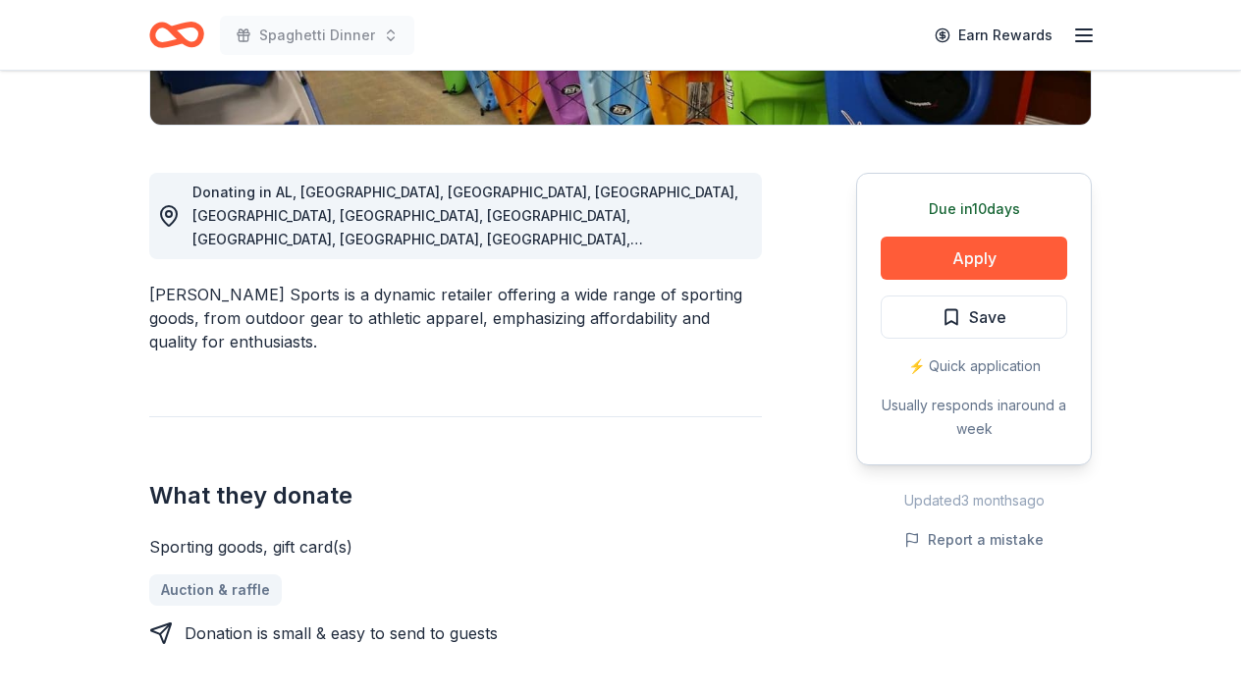
scroll to position [511, 0]
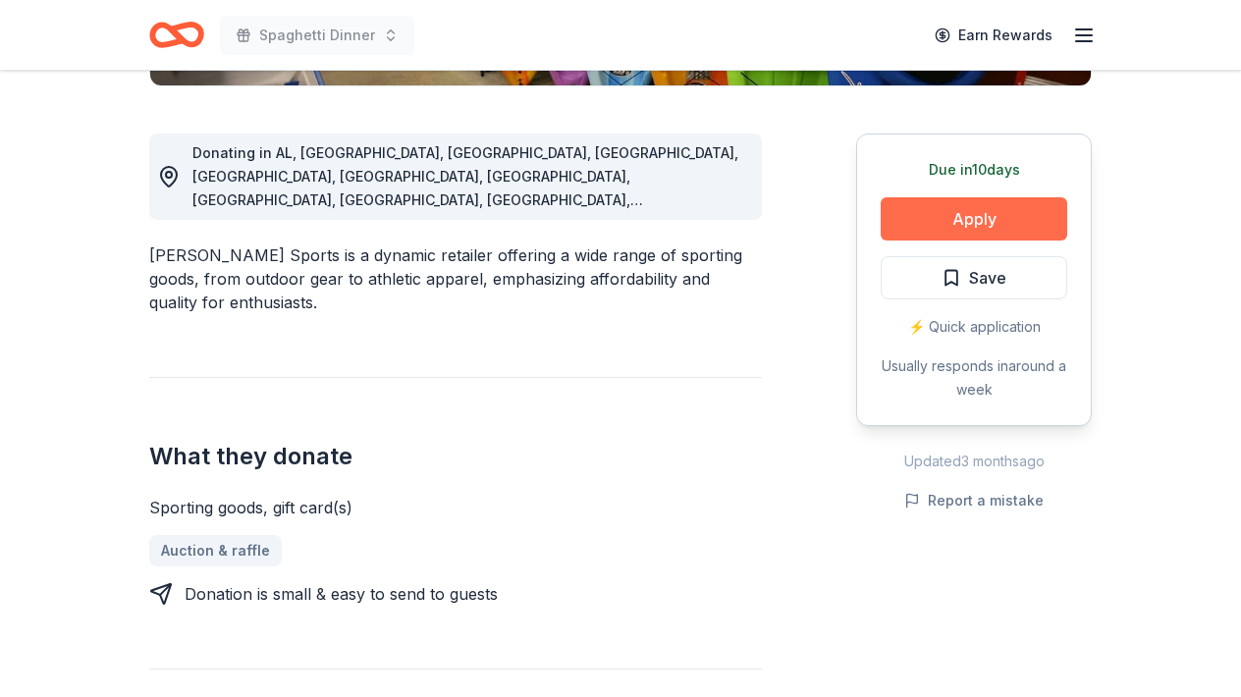
click at [1051, 216] on button "Apply" at bounding box center [974, 218] width 187 height 43
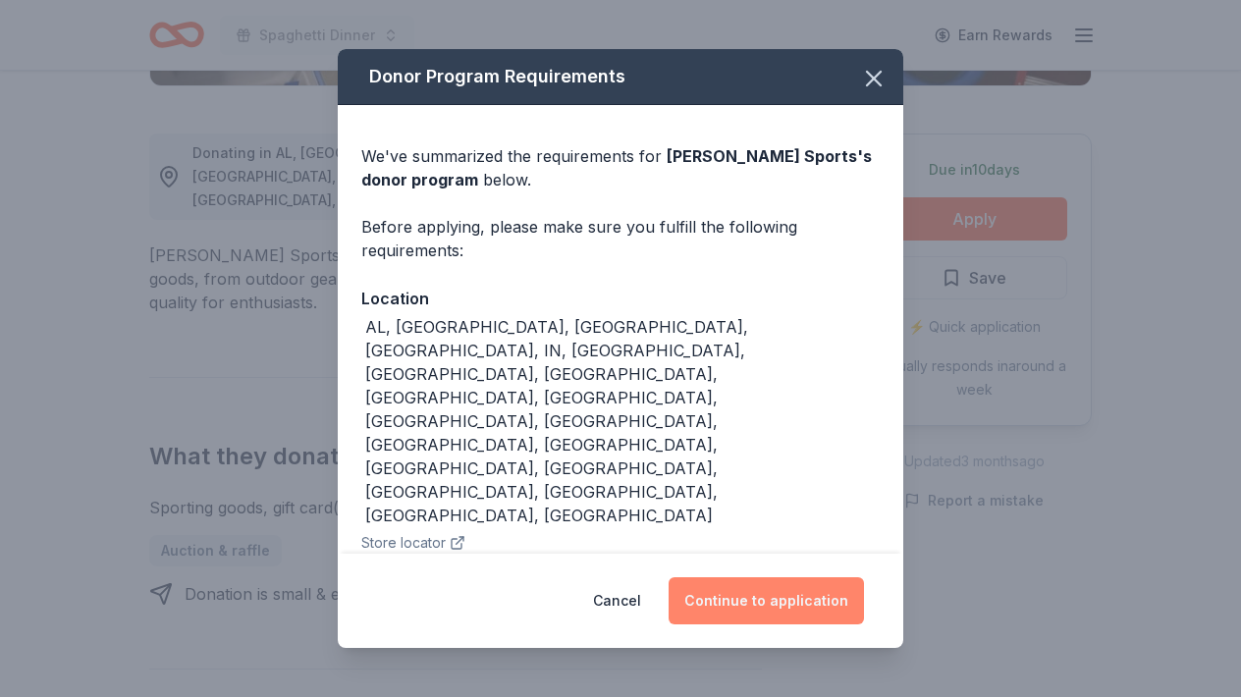
click at [761, 600] on button "Continue to application" at bounding box center [766, 600] width 195 height 47
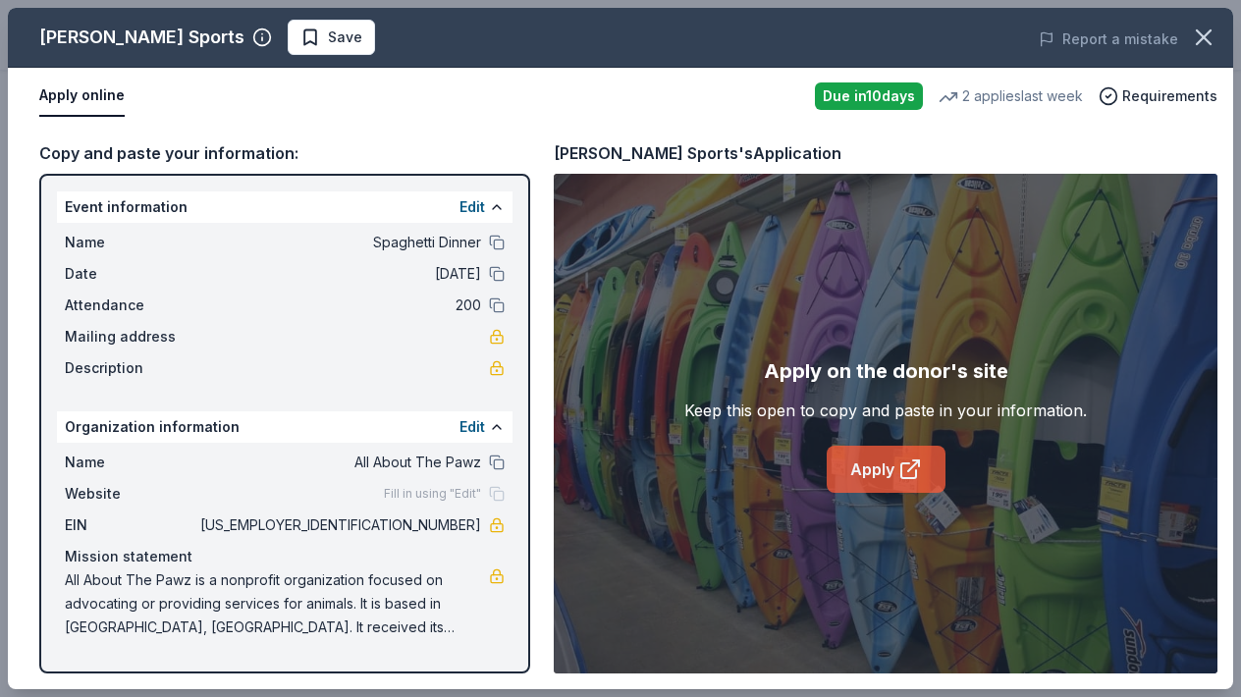
click at [894, 467] on link "Apply" at bounding box center [886, 469] width 119 height 47
click at [328, 32] on span "Save" at bounding box center [345, 38] width 34 height 24
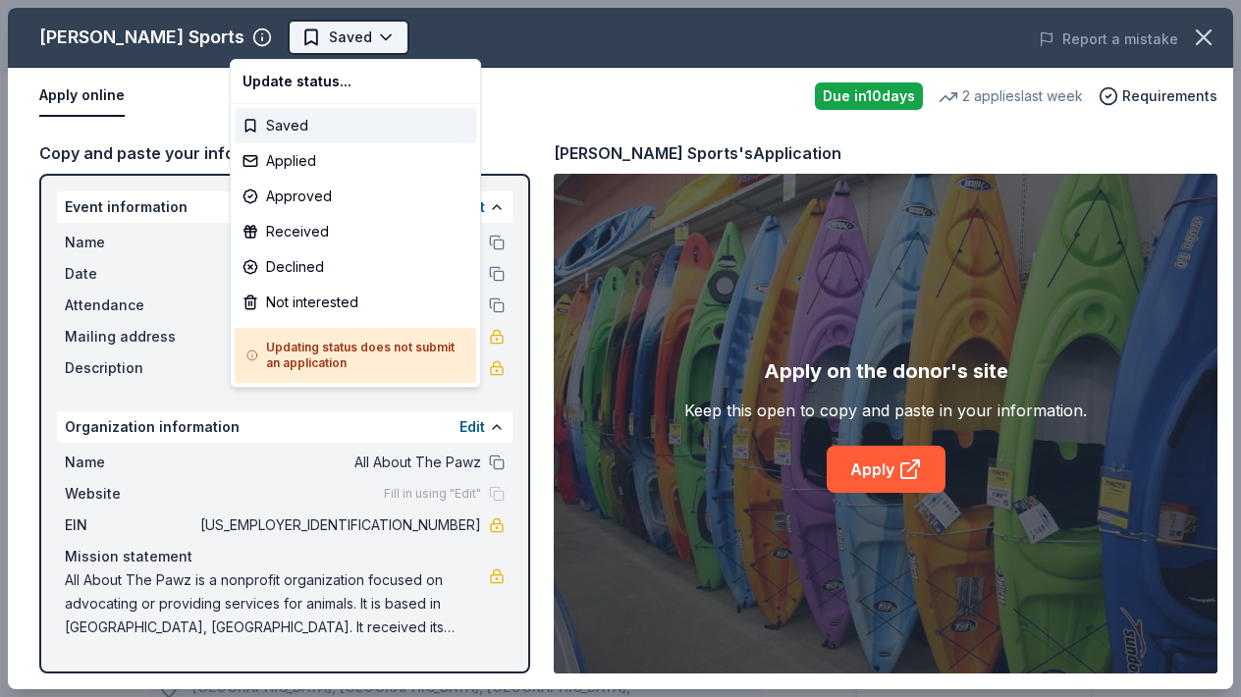
click at [330, 35] on body "Spaghetti Dinner Earn Rewards Due in 10 days Share Dunham's Sports New • 1 revi…" at bounding box center [620, 348] width 1241 height 697
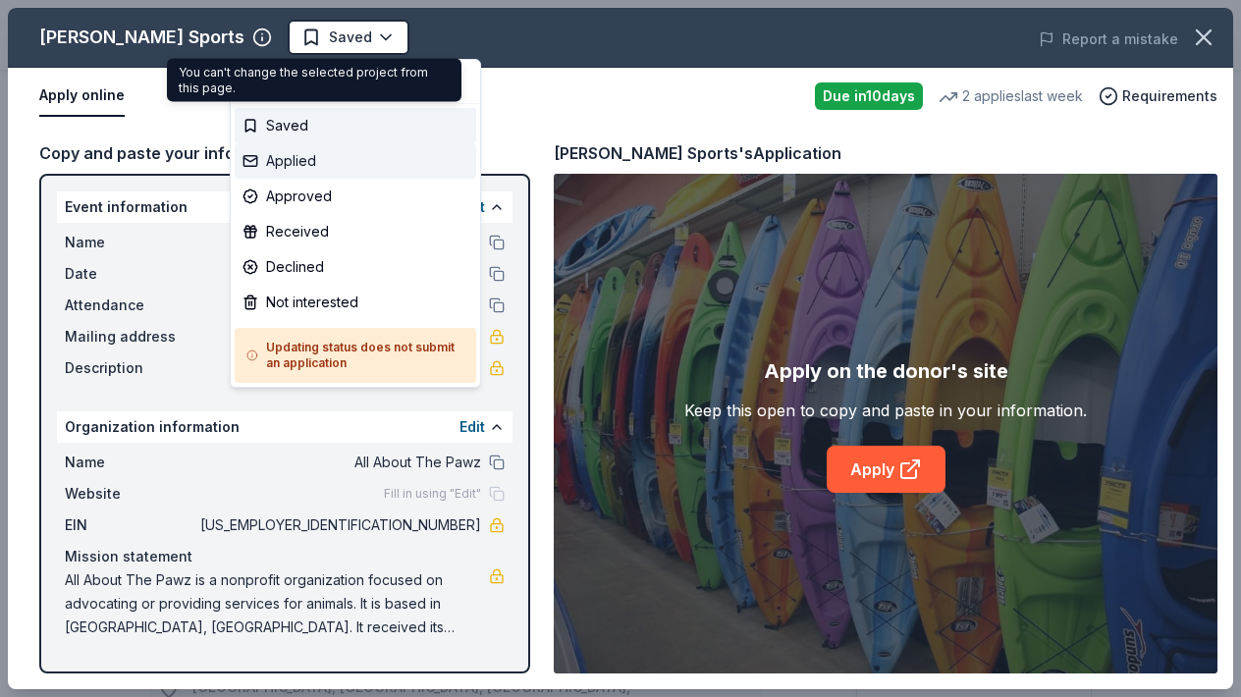
click at [277, 159] on div "Applied" at bounding box center [356, 160] width 242 height 35
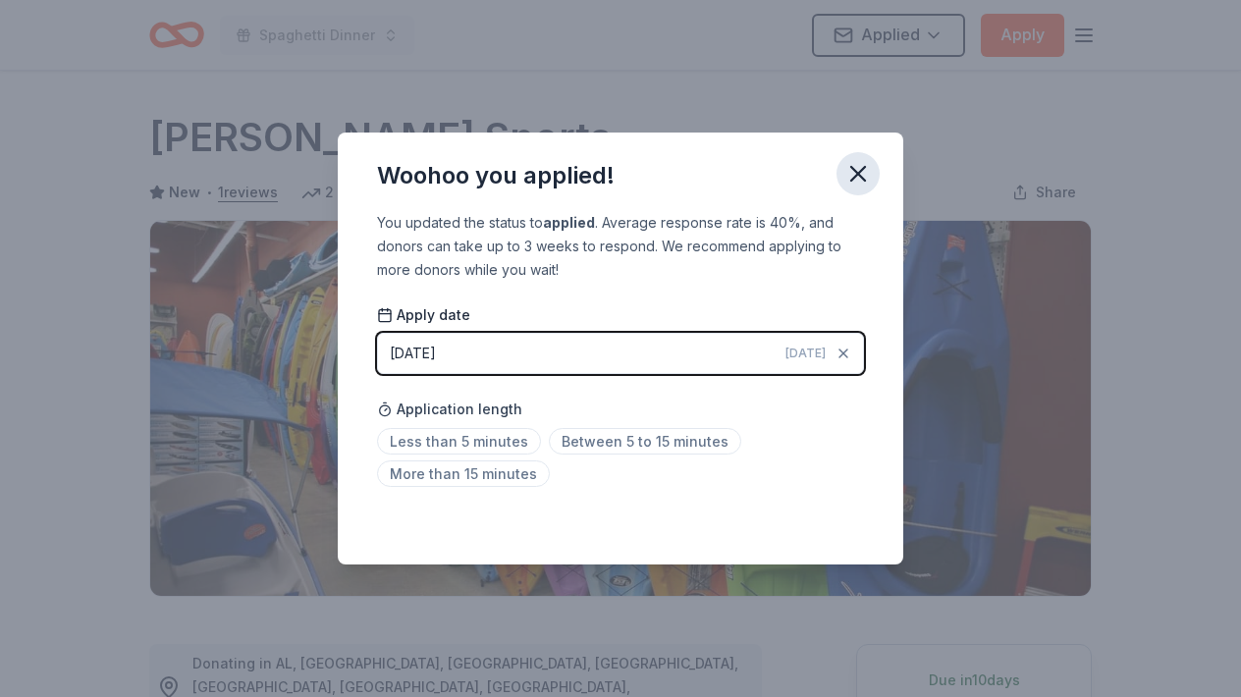
click at [858, 175] on icon "button" at bounding box center [859, 174] width 14 height 14
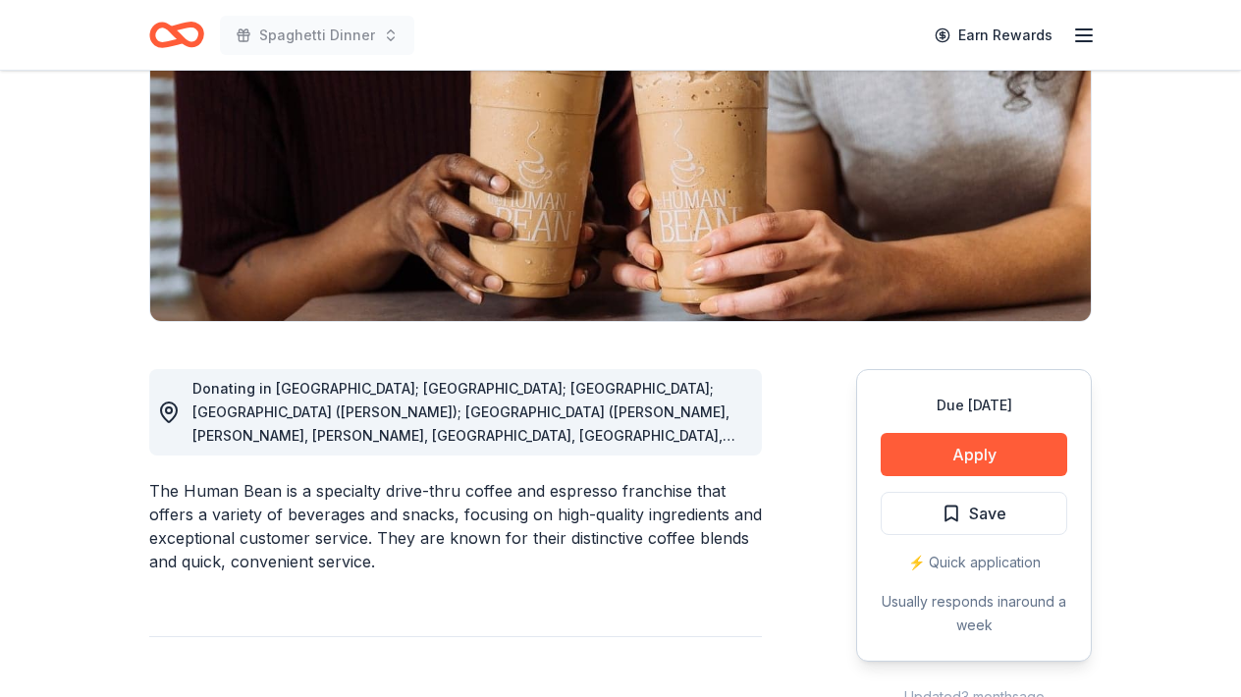
scroll to position [314, 0]
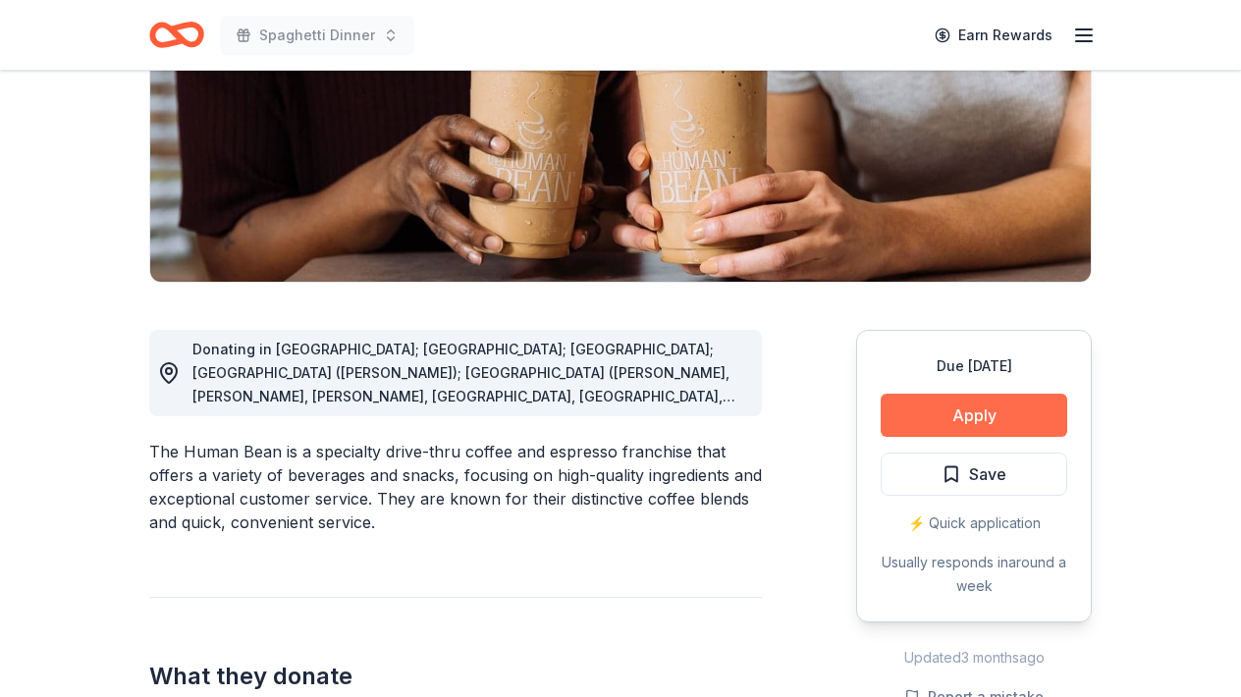
click at [969, 417] on button "Apply" at bounding box center [974, 415] width 187 height 43
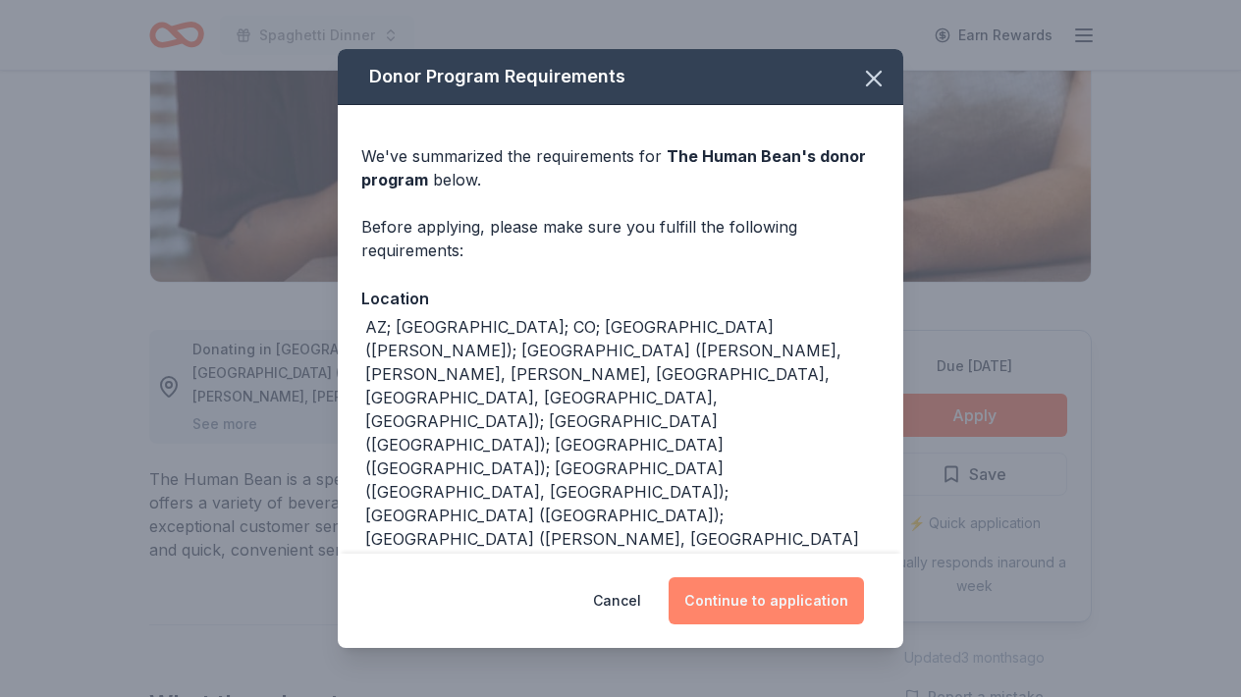
click at [796, 611] on button "Continue to application" at bounding box center [766, 600] width 195 height 47
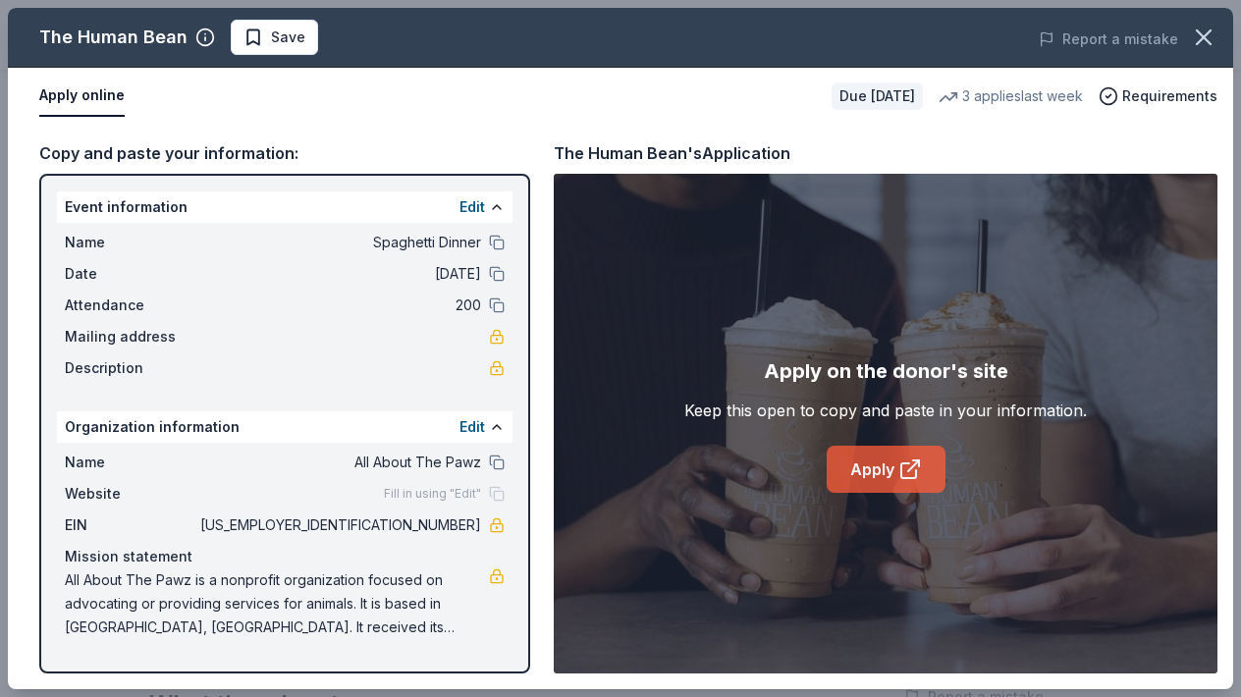
click at [902, 472] on icon at bounding box center [909, 471] width 15 height 15
click at [250, 34] on span "Save" at bounding box center [275, 38] width 62 height 24
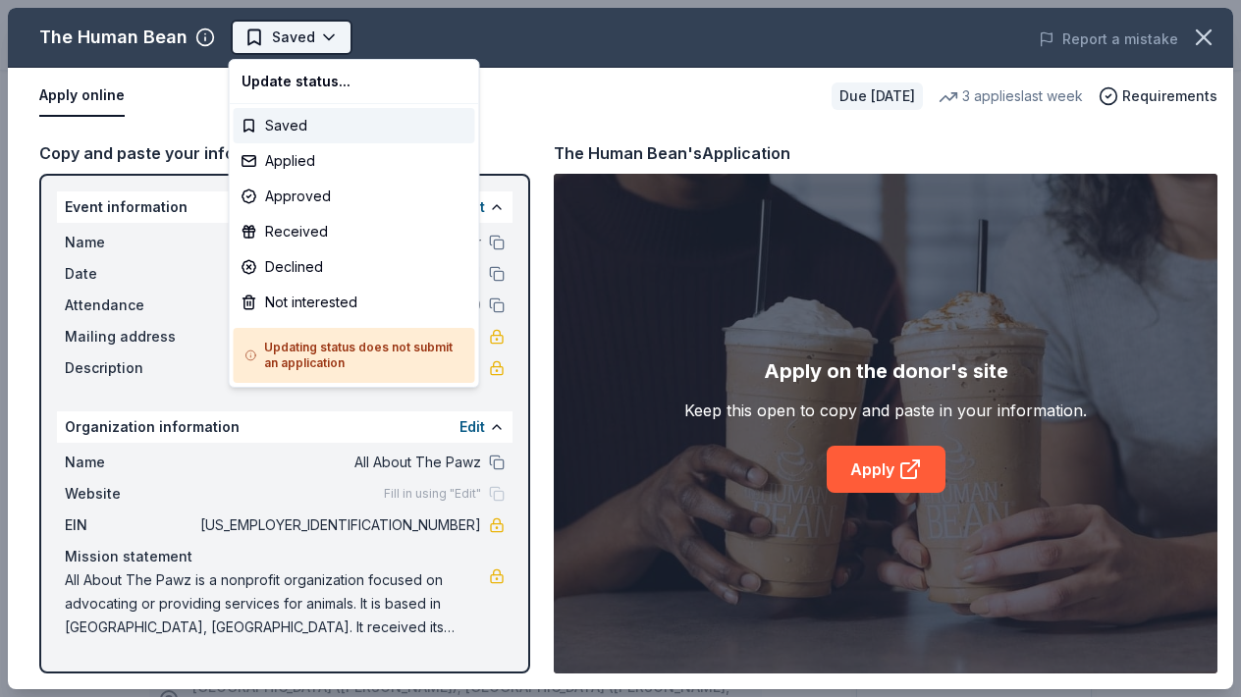
click at [333, 37] on body "Spaghetti Dinner Earn Rewards Due in 50 days Share The Human Bean New • 1 revie…" at bounding box center [620, 348] width 1241 height 697
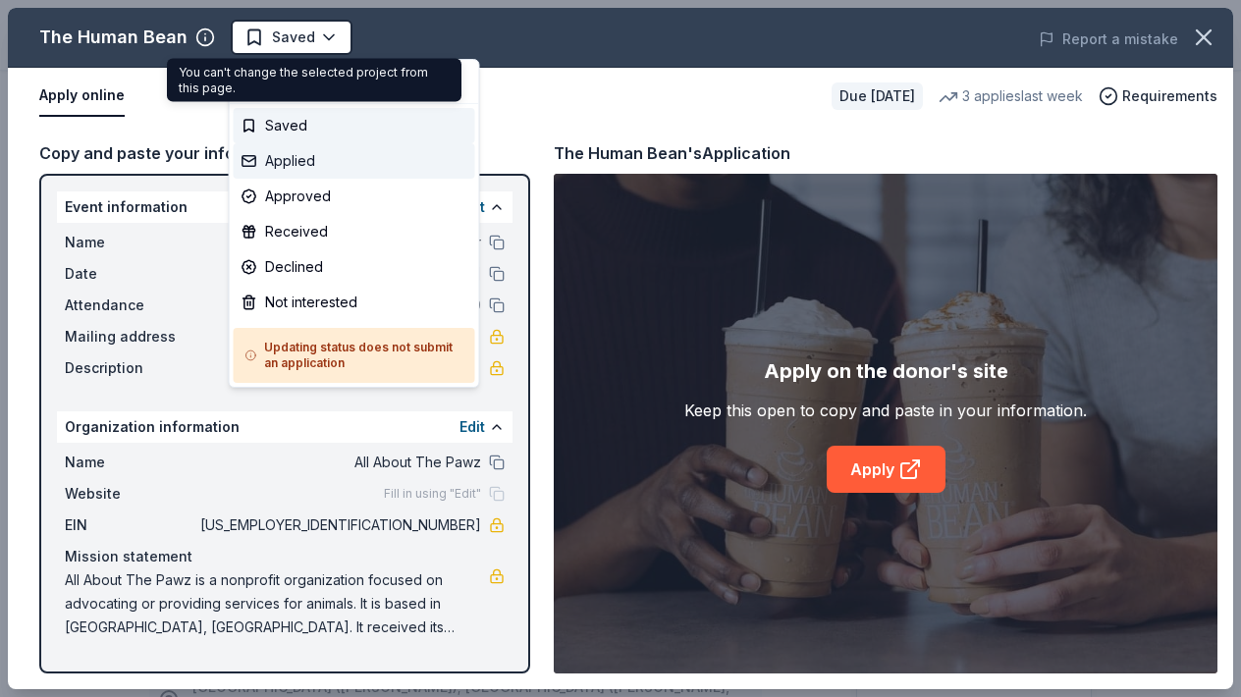
click at [268, 161] on div "Applied" at bounding box center [355, 160] width 242 height 35
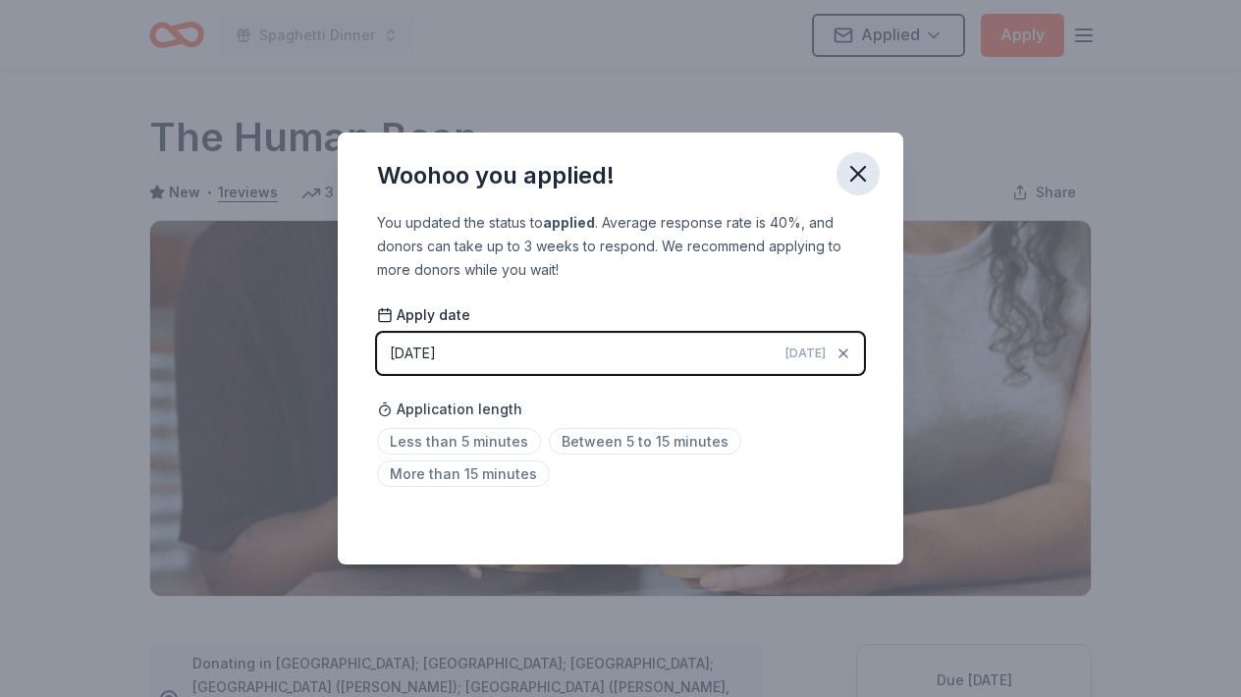
click at [852, 167] on icon "button" at bounding box center [859, 174] width 14 height 14
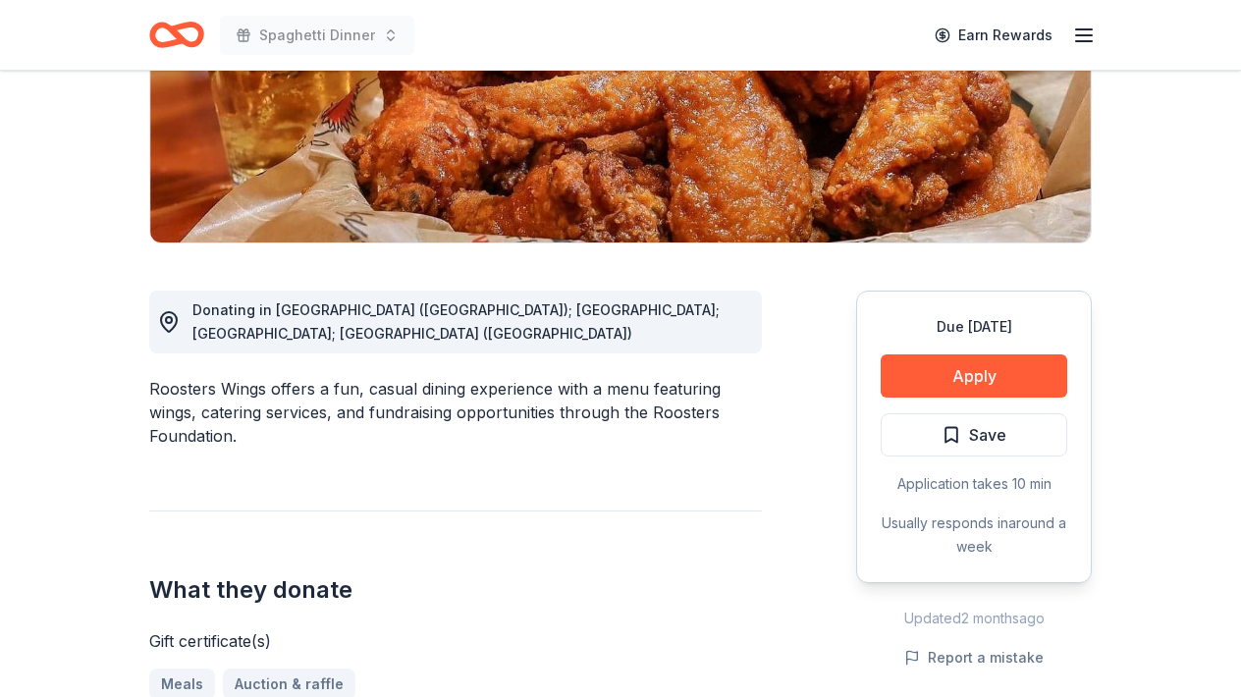
scroll to position [393, 0]
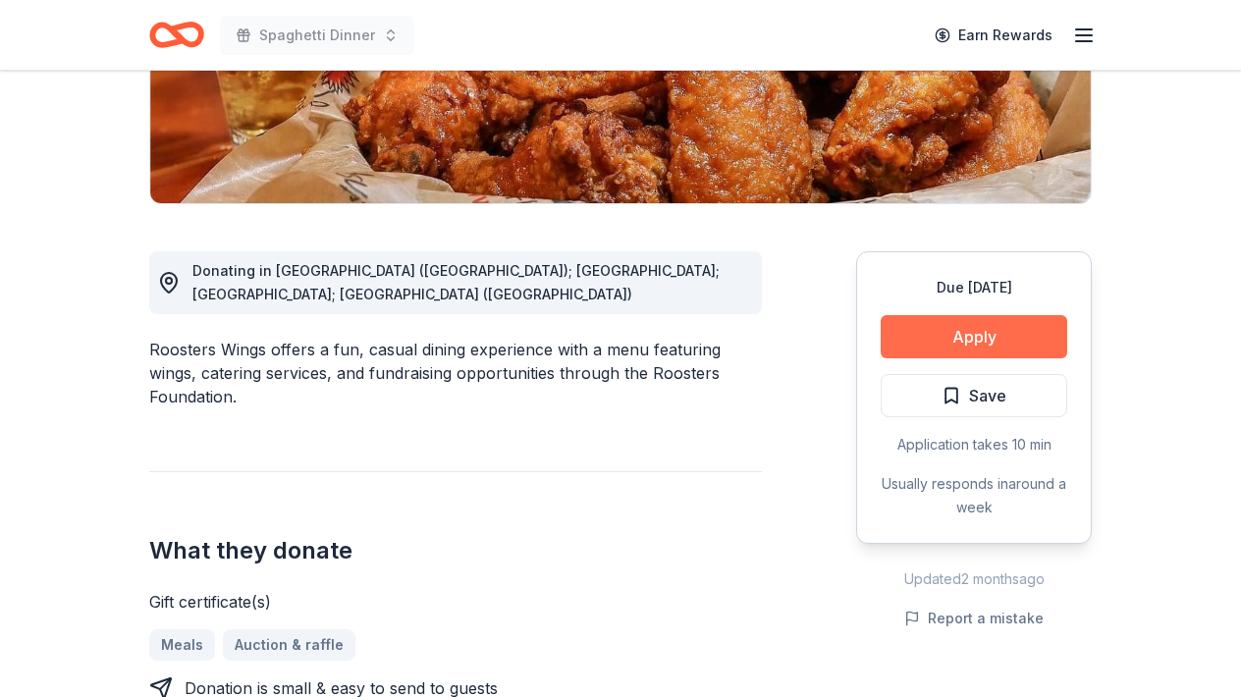
click at [970, 341] on button "Apply" at bounding box center [974, 336] width 187 height 43
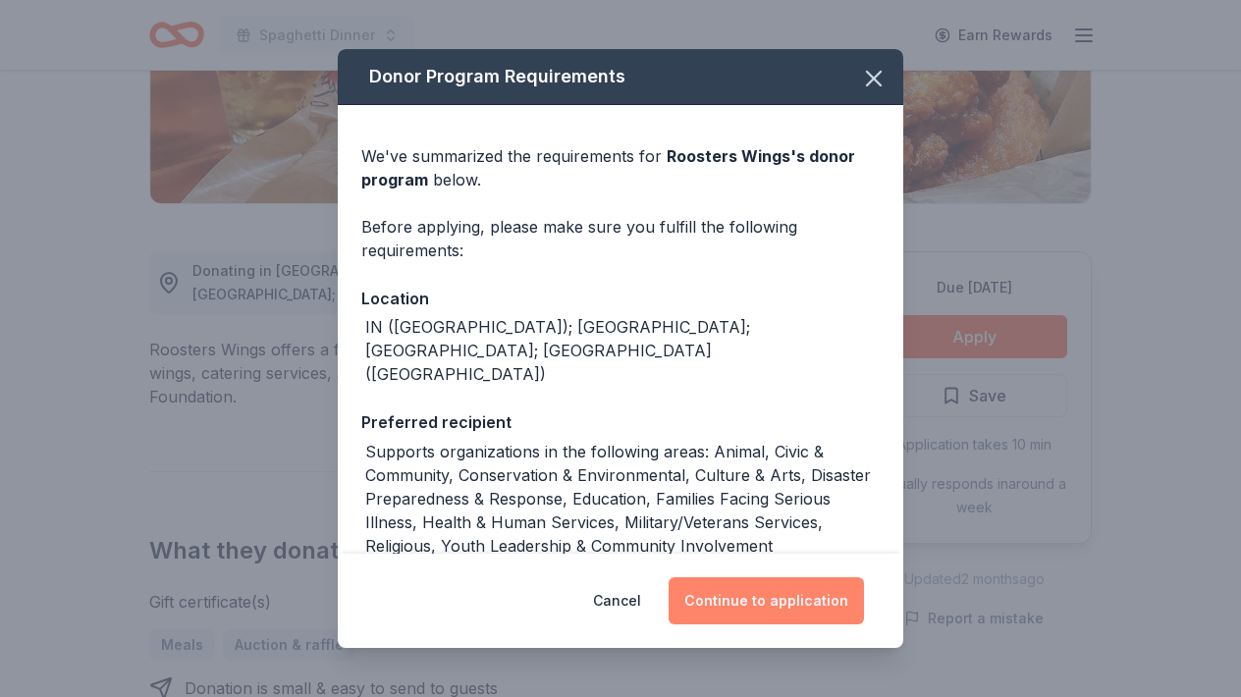
click at [784, 602] on button "Continue to application" at bounding box center [766, 600] width 195 height 47
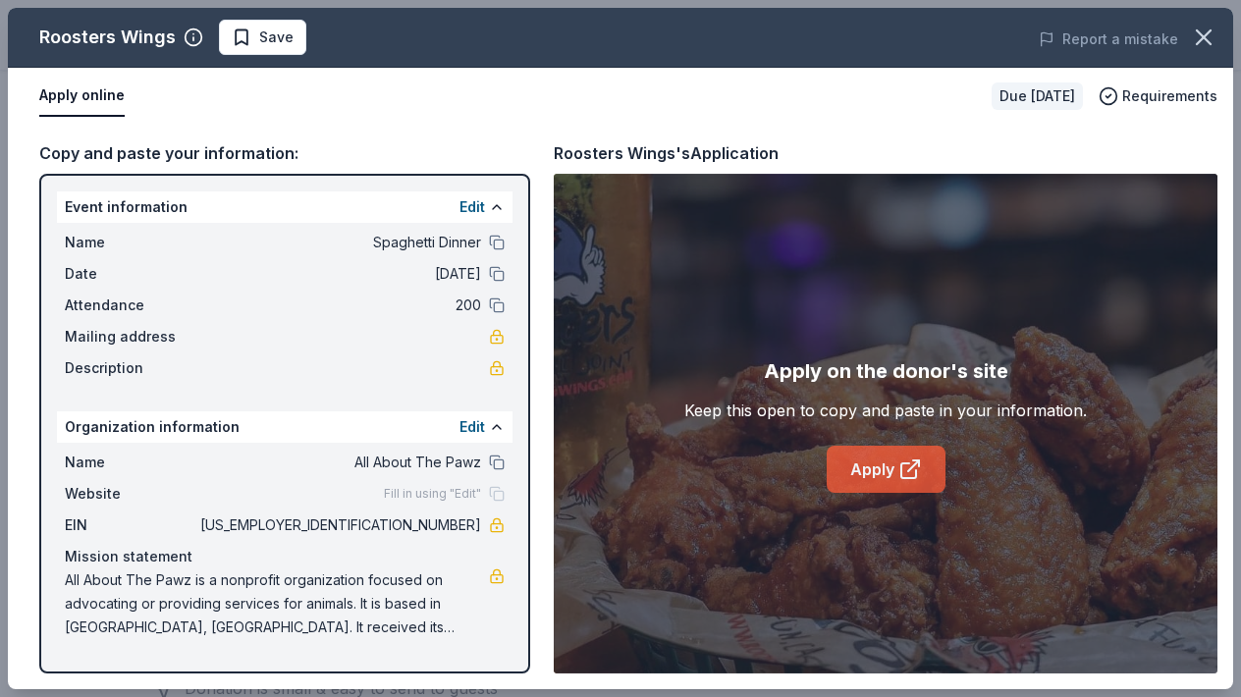
click at [881, 461] on link "Apply" at bounding box center [886, 469] width 119 height 47
click at [248, 38] on span "Save" at bounding box center [263, 38] width 62 height 24
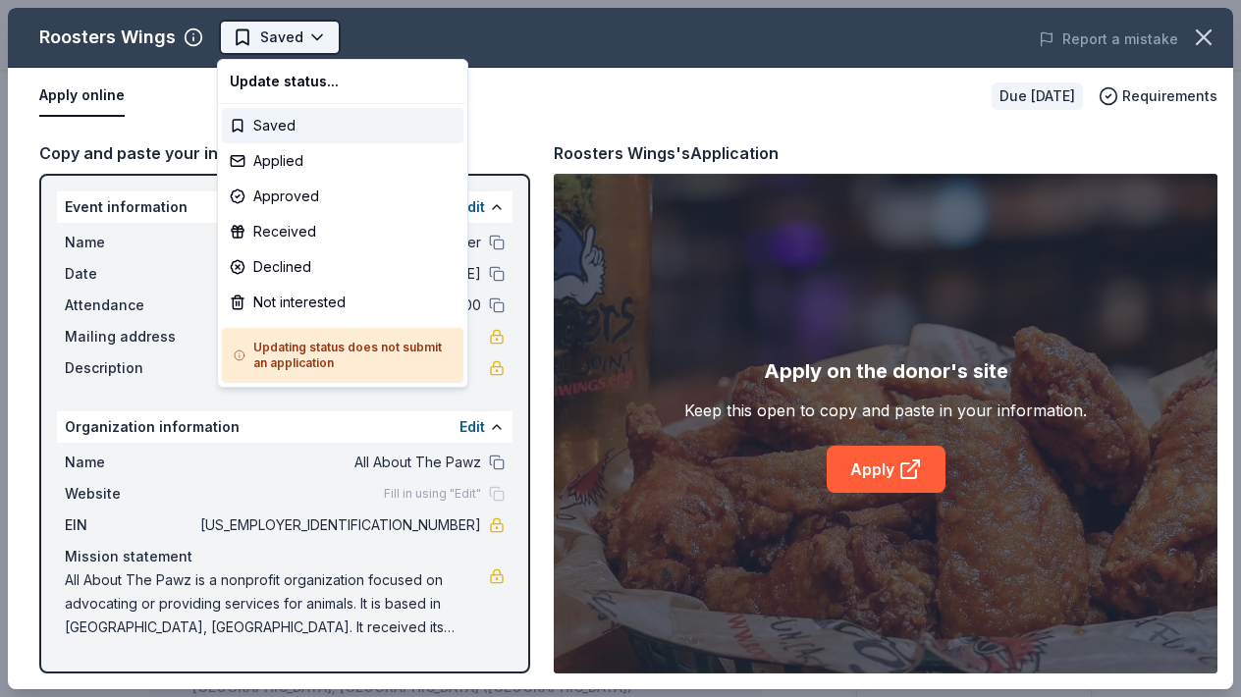
click at [315, 38] on body "Spaghetti Dinner Earn Rewards Due [DATE] Share Roosters Wings New donation valu…" at bounding box center [620, 348] width 1241 height 697
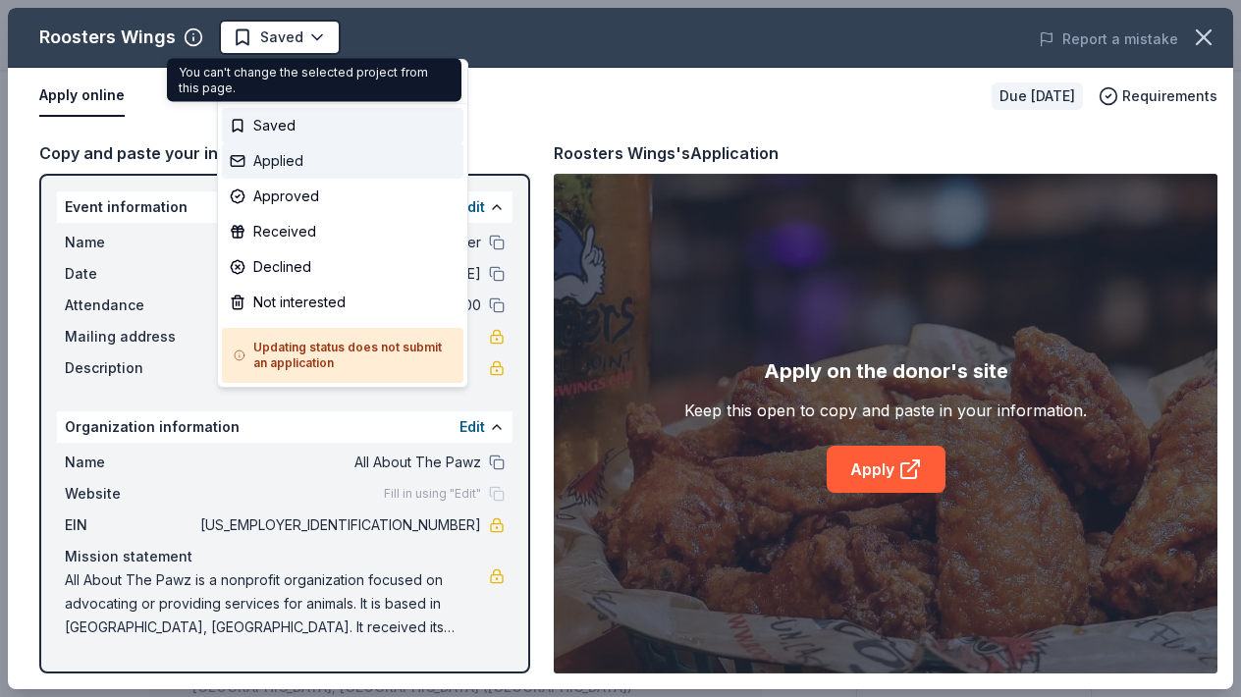
click at [240, 157] on div "Applied" at bounding box center [343, 160] width 242 height 35
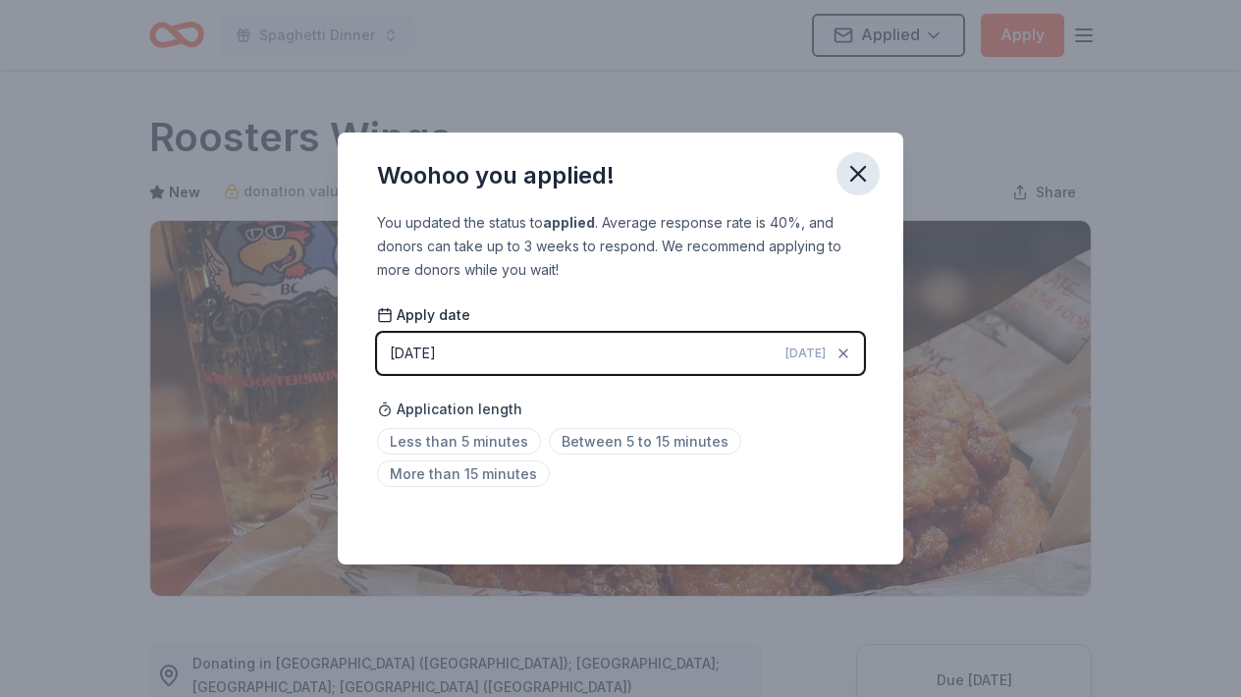
click at [860, 180] on icon "button" at bounding box center [858, 173] width 27 height 27
